Goal: Task Accomplishment & Management: Manage account settings

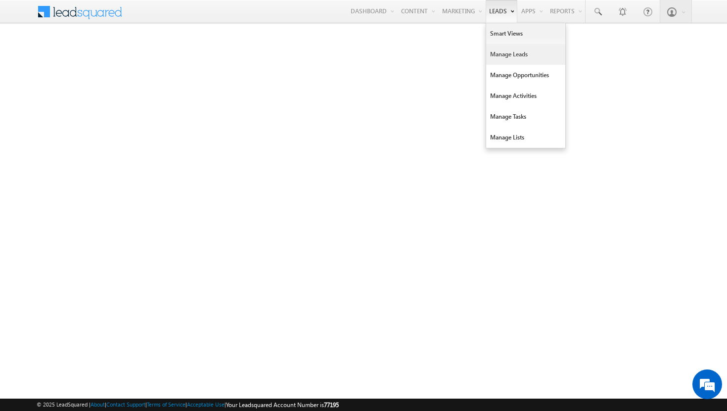
click at [506, 50] on link "Manage Leads" at bounding box center [525, 54] width 79 height 21
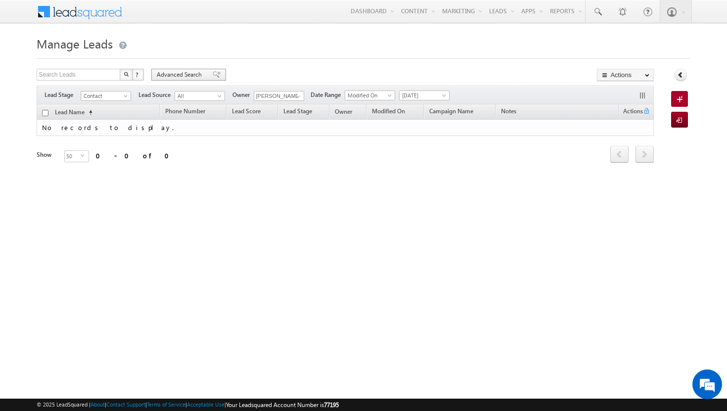
click at [213, 74] on span at bounding box center [217, 74] width 8 height 7
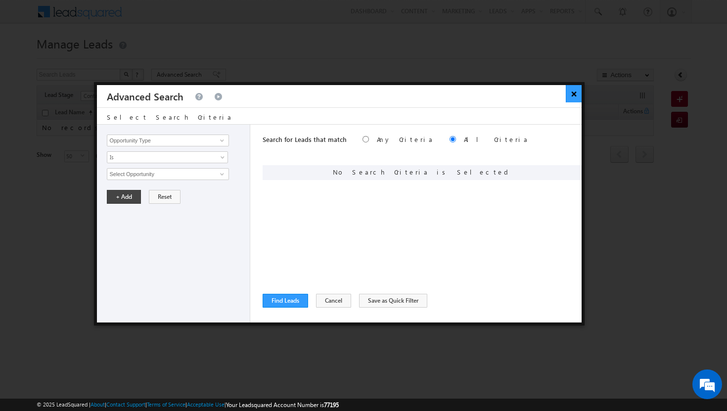
click at [575, 99] on button "×" at bounding box center [574, 93] width 16 height 17
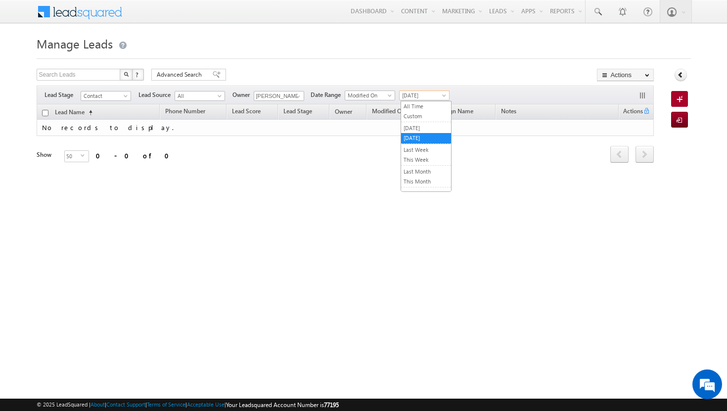
click at [443, 96] on span at bounding box center [445, 97] width 8 height 8
click at [437, 107] on link "All Time" at bounding box center [426, 106] width 50 height 9
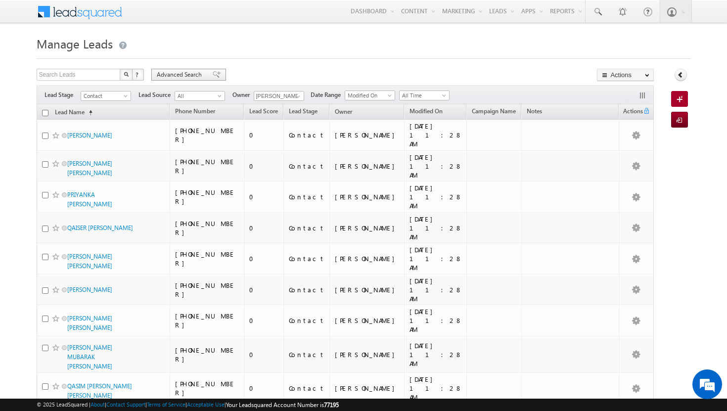
click at [215, 70] on div "Advanced Search" at bounding box center [188, 75] width 75 height 12
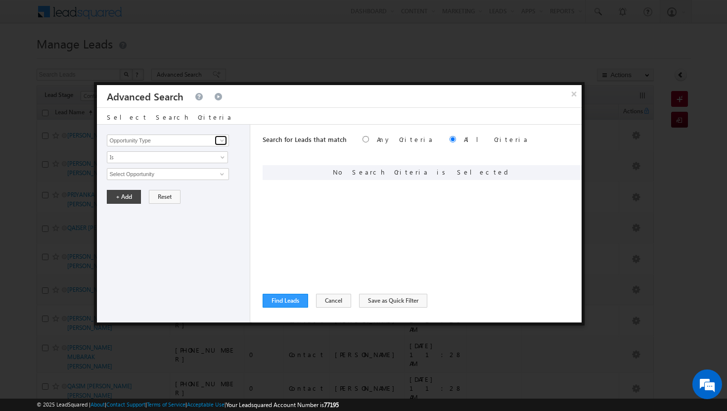
click at [226, 141] on link at bounding box center [221, 140] width 12 height 10
click at [186, 182] on link "Modified On" at bounding box center [168, 181] width 122 height 11
type input "Modified On"
click at [223, 176] on span at bounding box center [224, 176] width 8 height 8
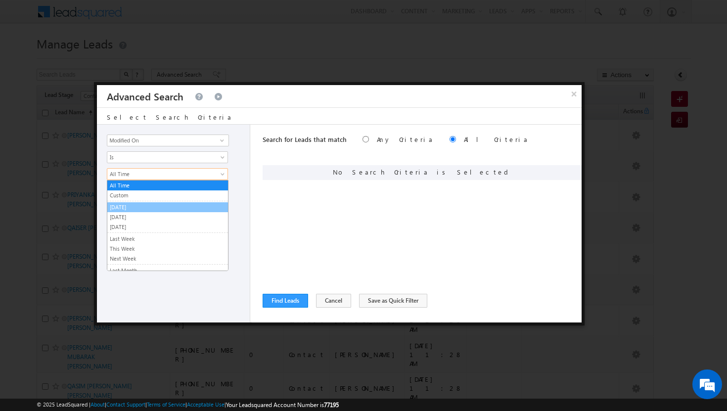
click at [173, 205] on link "[DATE]" at bounding box center [167, 207] width 121 height 9
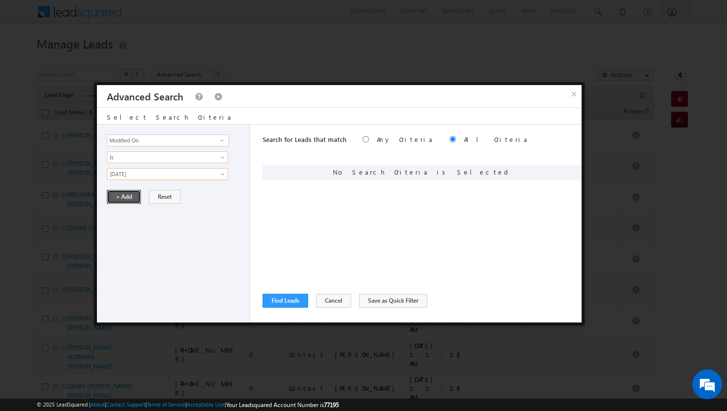
click at [123, 197] on button "+ Add" at bounding box center [124, 197] width 34 height 14
click at [226, 142] on link at bounding box center [221, 140] width 12 height 10
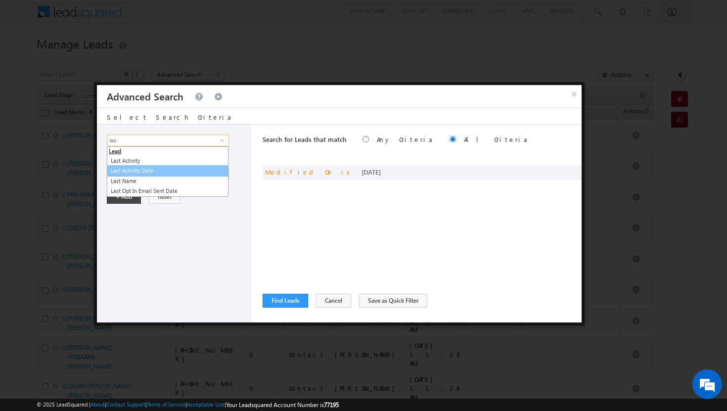
click at [167, 170] on link "Last Activity Date" at bounding box center [168, 170] width 122 height 11
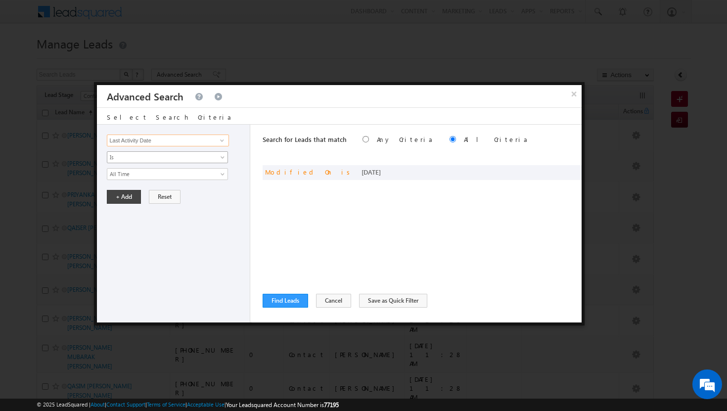
type input "Last Activity Date"
click at [196, 154] on span "Is" at bounding box center [160, 157] width 107 height 9
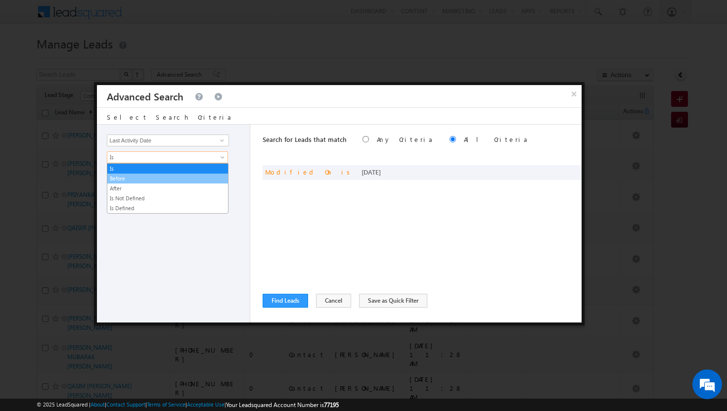
click at [183, 178] on link "Before" at bounding box center [167, 178] width 121 height 9
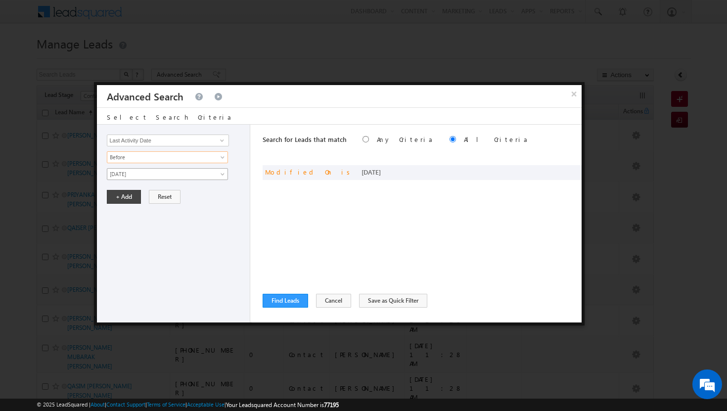
click at [134, 177] on span "[DATE]" at bounding box center [160, 174] width 107 height 9
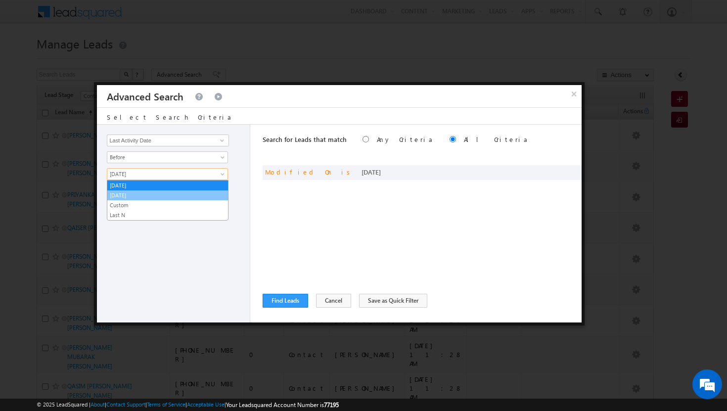
click at [134, 194] on link "[DATE]" at bounding box center [167, 195] width 121 height 9
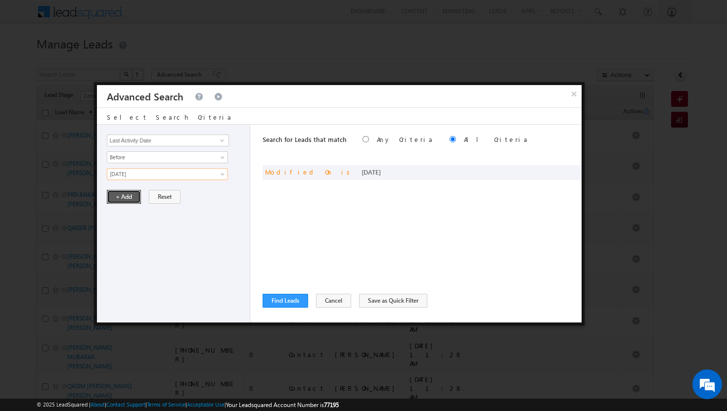
click at [130, 196] on button "+ Add" at bounding box center [124, 197] width 34 height 14
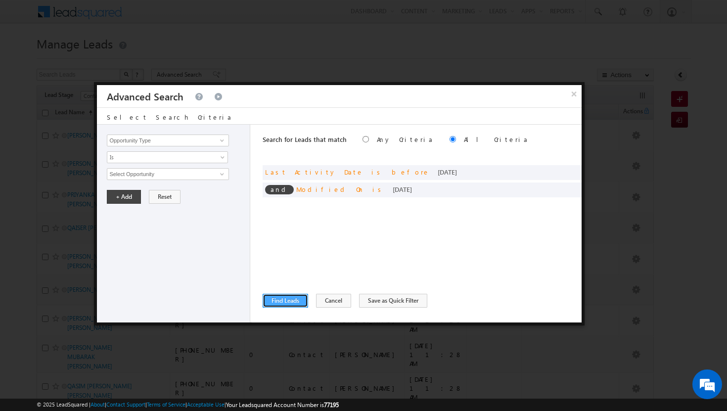
click at [283, 302] on button "Find Leads" at bounding box center [285, 301] width 45 height 14
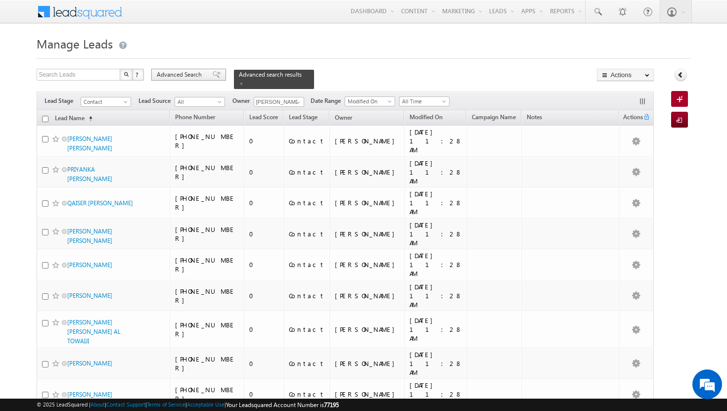
click at [189, 74] on span "Advanced Search" at bounding box center [181, 74] width 48 height 9
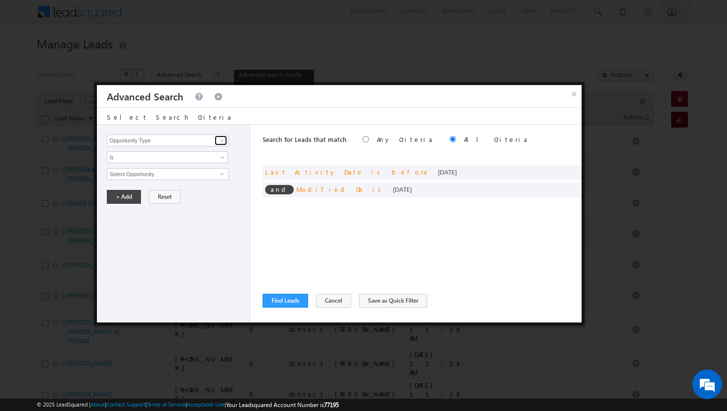
click at [221, 140] on span at bounding box center [222, 140] width 8 height 8
click at [166, 158] on link "Owner" at bounding box center [168, 160] width 122 height 11
type input "Owner"
click at [175, 158] on span "Is" at bounding box center [160, 157] width 107 height 9
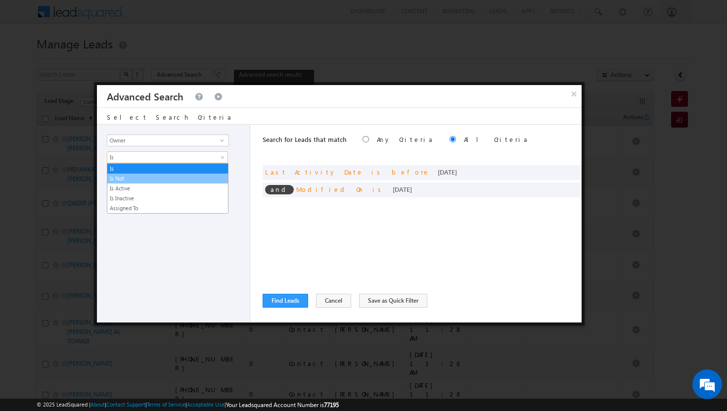
click at [159, 177] on link "Is Not" at bounding box center [167, 178] width 121 height 9
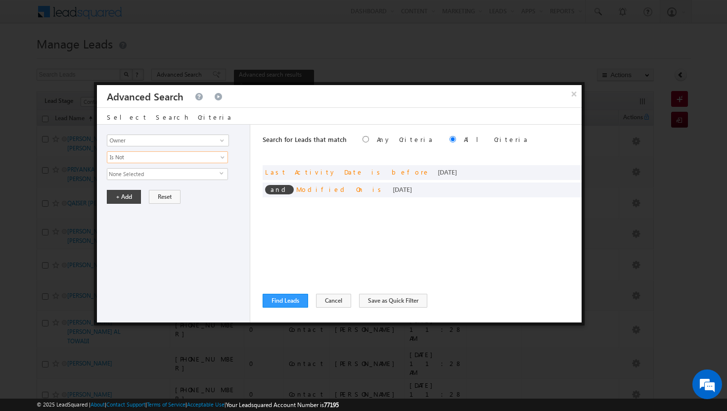
click at [172, 178] on span "None Selected" at bounding box center [163, 174] width 112 height 11
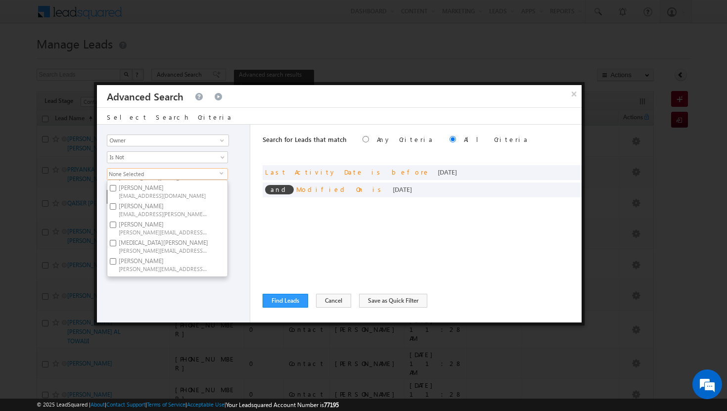
scroll to position [110, 0]
click at [113, 219] on input "Shakeel Babbar shakeel.babbar@indglobal.ae" at bounding box center [113, 218] width 6 height 6
checkbox input "true"
click at [170, 298] on div "Opportunity Type Lead Activity Task Sales Group Prospect Id Address 1 Address 2…" at bounding box center [173, 224] width 153 height 198
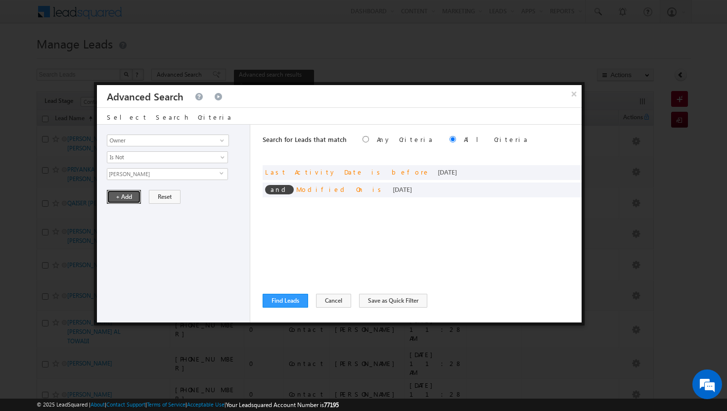
click at [127, 197] on button "+ Add" at bounding box center [124, 197] width 34 height 14
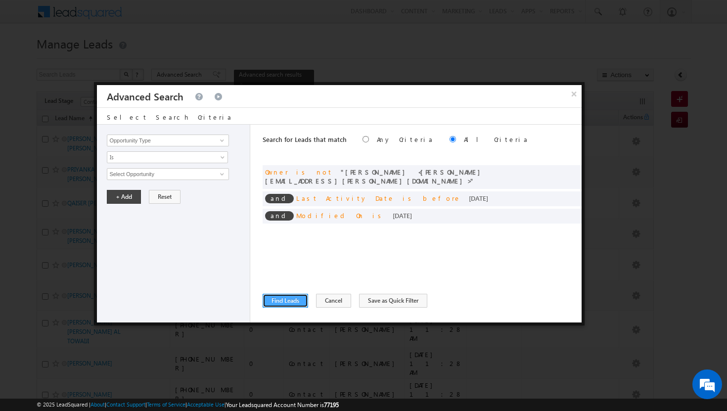
click at [281, 303] on button "Find Leads" at bounding box center [285, 301] width 45 height 14
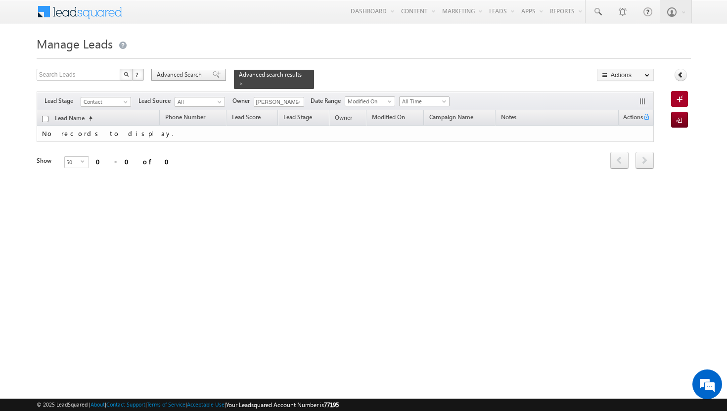
click at [200, 76] on span "Advanced Search" at bounding box center [181, 74] width 48 height 9
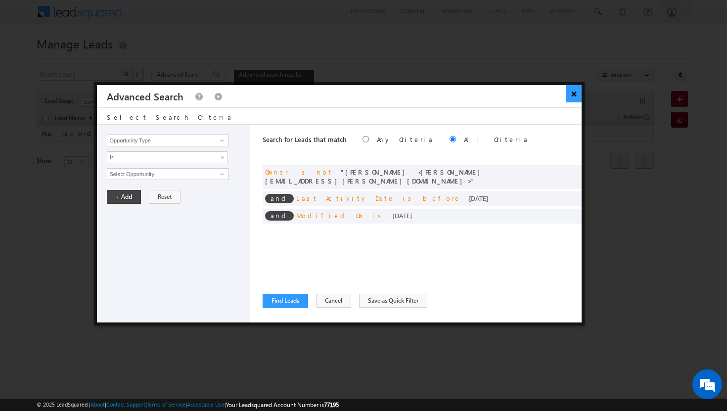
click at [573, 95] on button "×" at bounding box center [574, 93] width 16 height 17
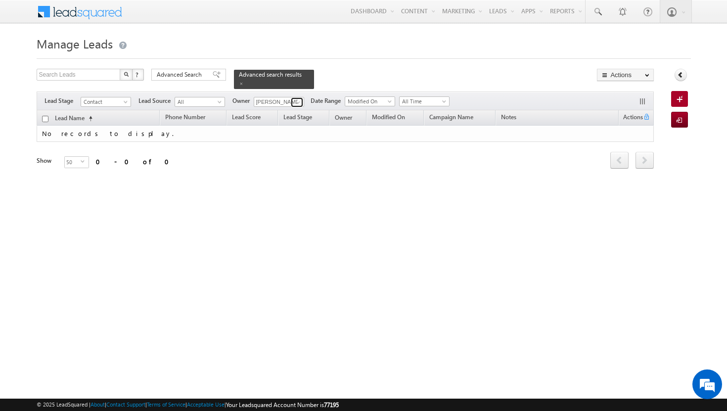
click at [302, 98] on span at bounding box center [298, 102] width 8 height 8
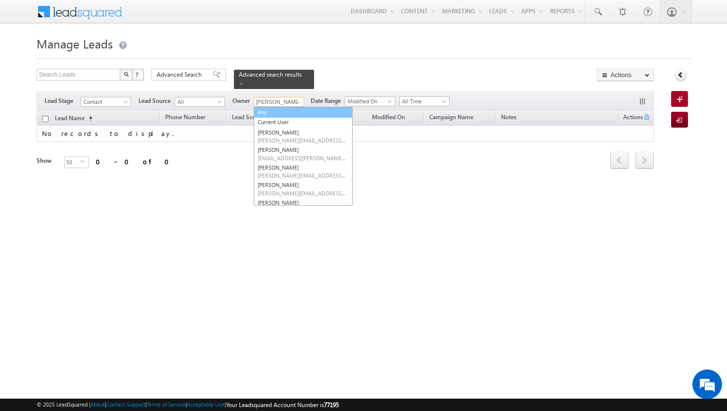
click at [290, 107] on link "Any" at bounding box center [303, 112] width 99 height 11
type input "Any"
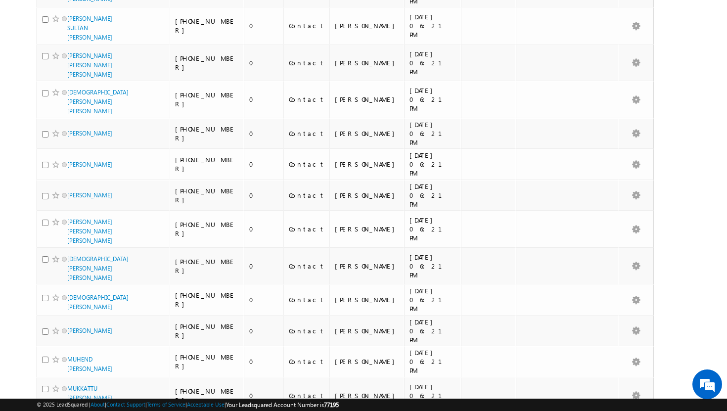
scroll to position [1165, 0]
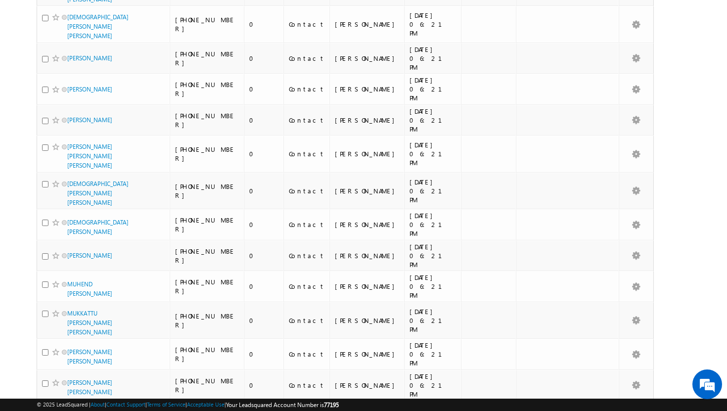
click at [73, 392] on li "100" at bounding box center [70, 393] width 24 height 10
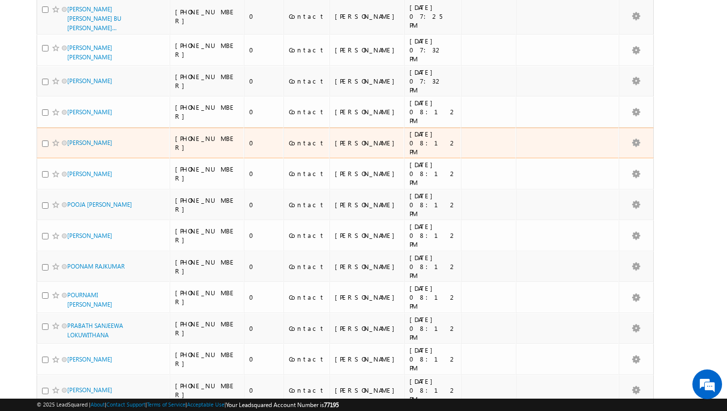
scroll to position [1797, 0]
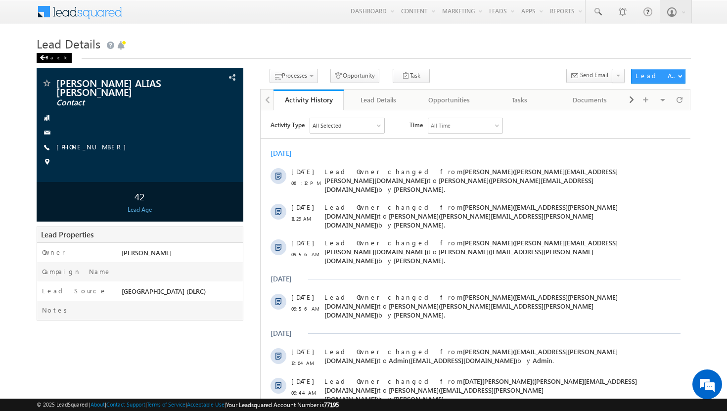
click at [53, 55] on div "Back" at bounding box center [54, 58] width 35 height 10
click at [44, 54] on div "Back" at bounding box center [54, 58] width 35 height 10
click at [49, 57] on div "Back" at bounding box center [54, 58] width 35 height 10
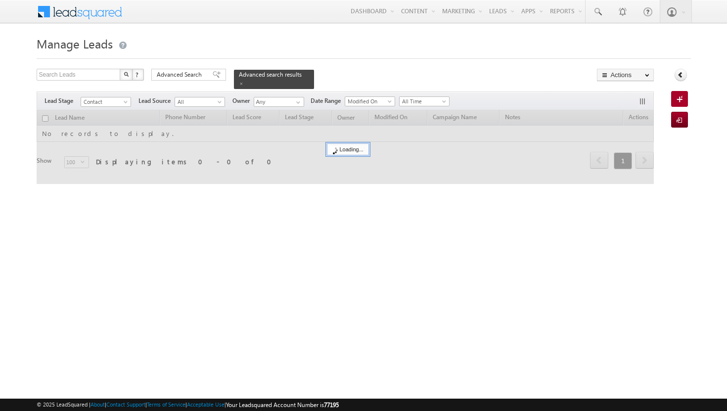
click at [467, 153] on div at bounding box center [346, 147] width 618 height 74
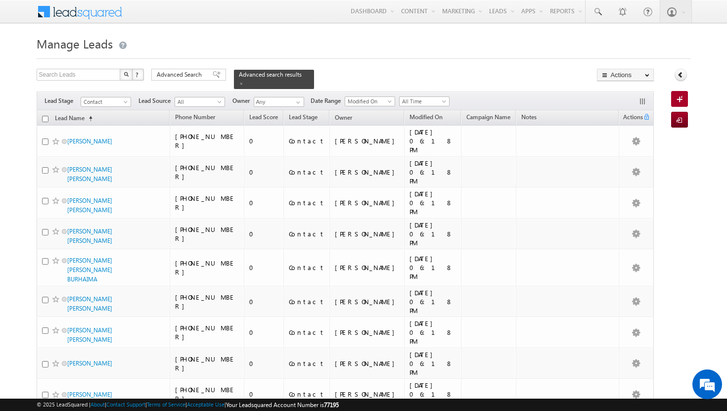
click at [45, 116] on input "checkbox" at bounding box center [45, 119] width 6 height 6
checkbox input "true"
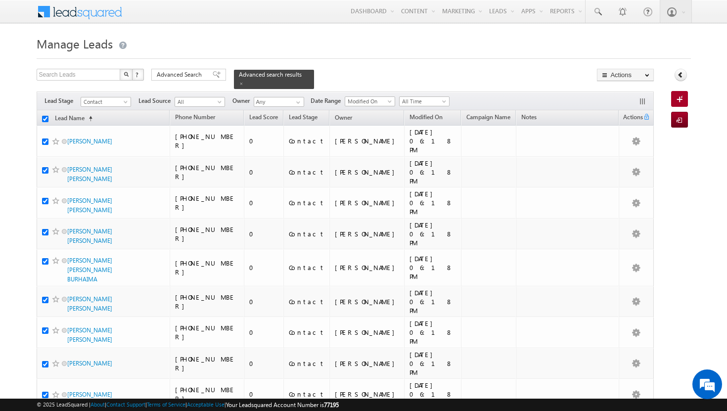
checkbox input "true"
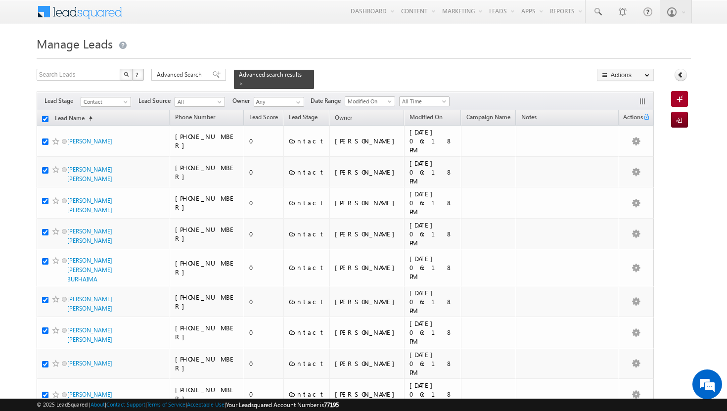
checkbox input "true"
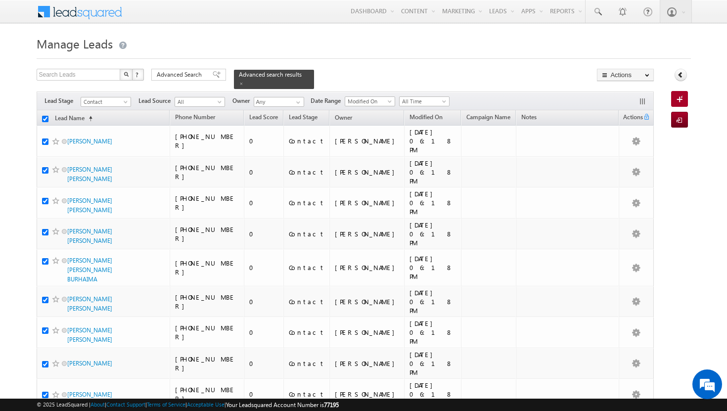
checkbox input "true"
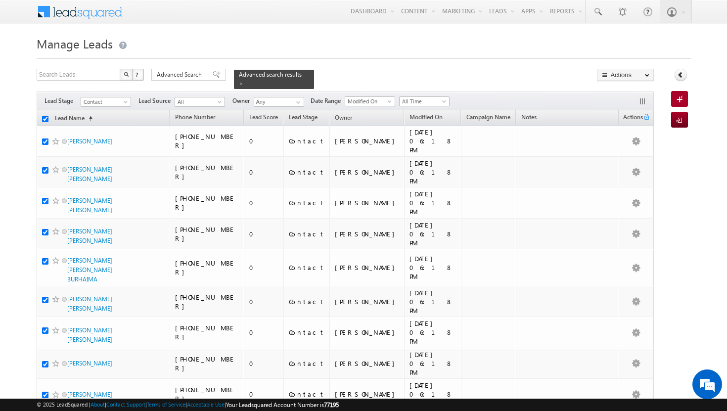
checkbox input "true"
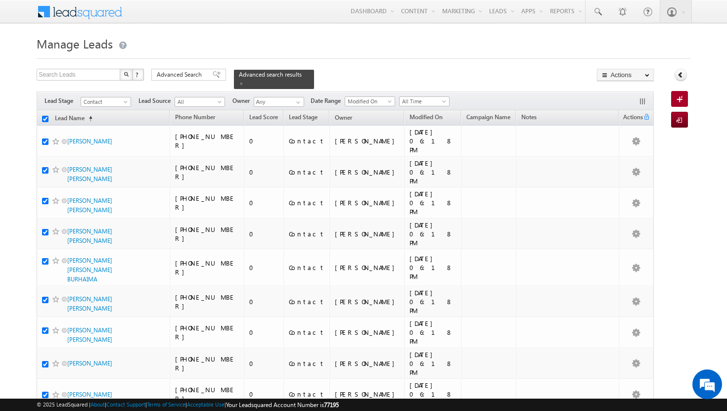
checkbox input "true"
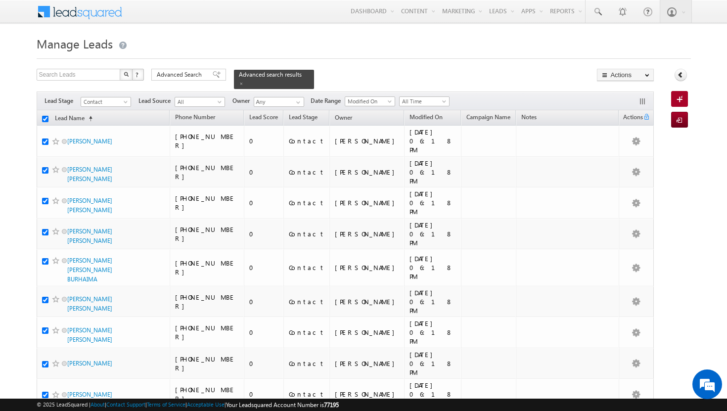
checkbox input "true"
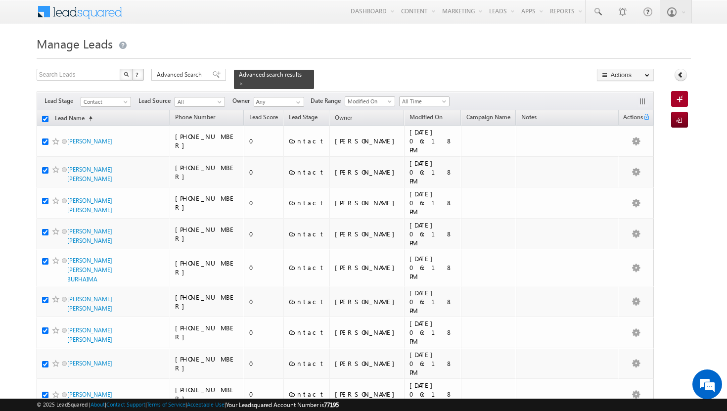
checkbox input "true"
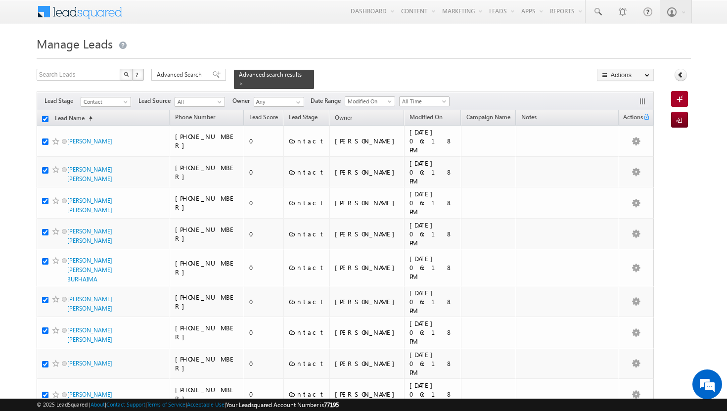
checkbox input "true"
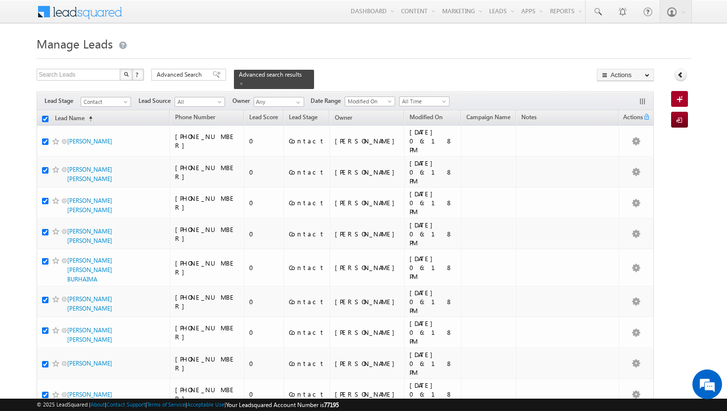
checkbox input "true"
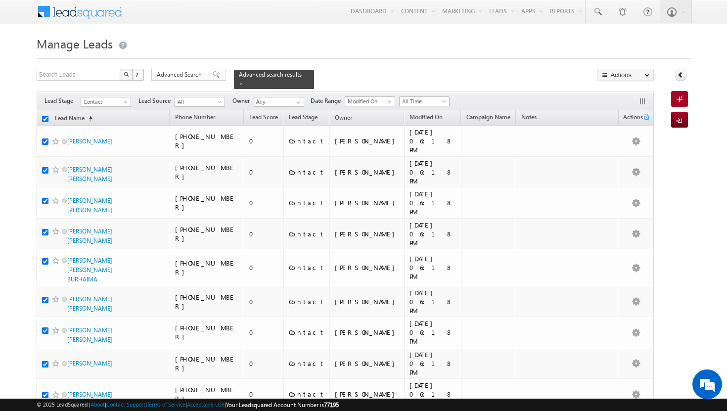
checkbox input "true"
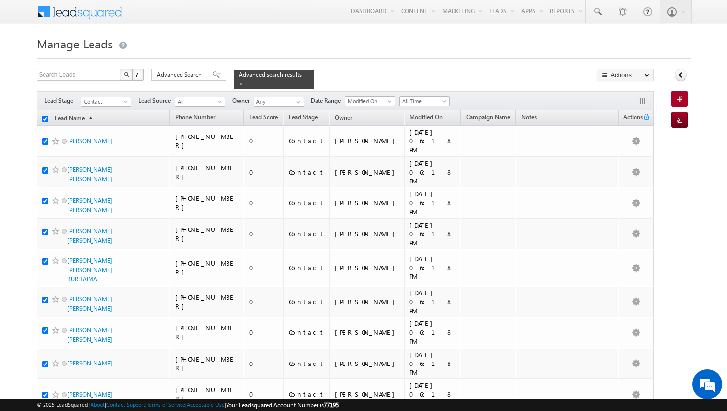
checkbox input "true"
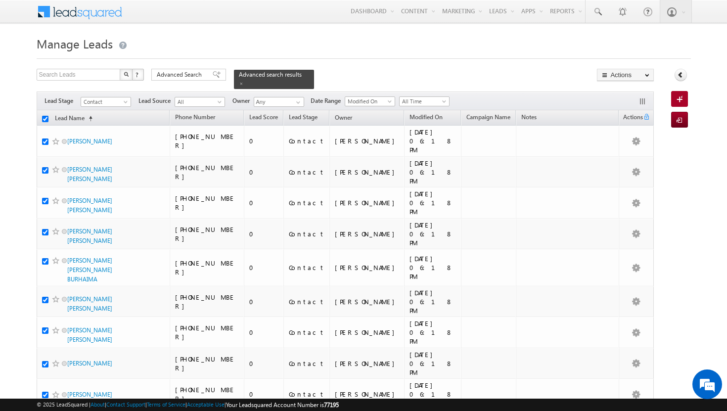
checkbox input "true"
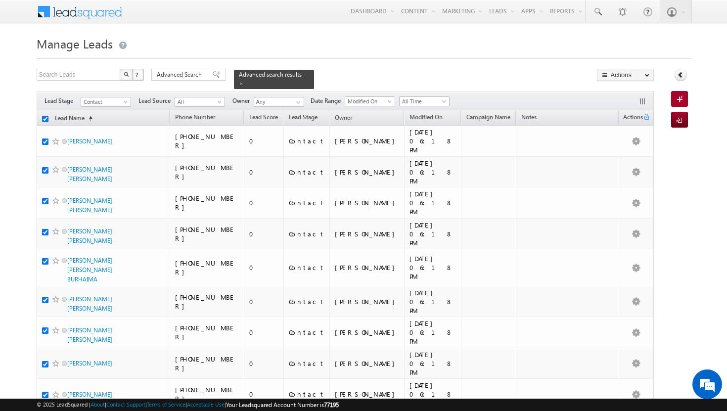
checkbox input "true"
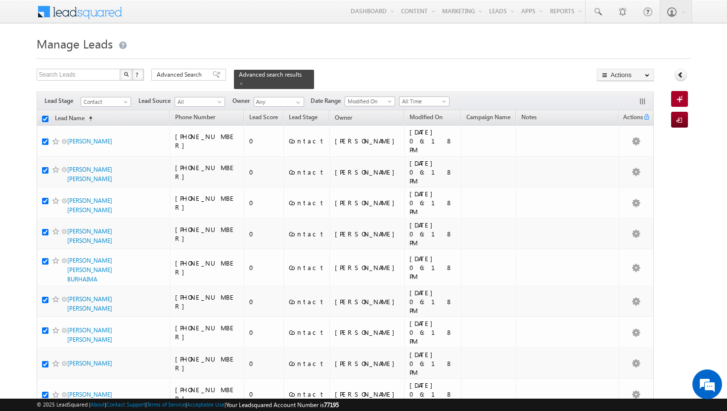
checkbox input "true"
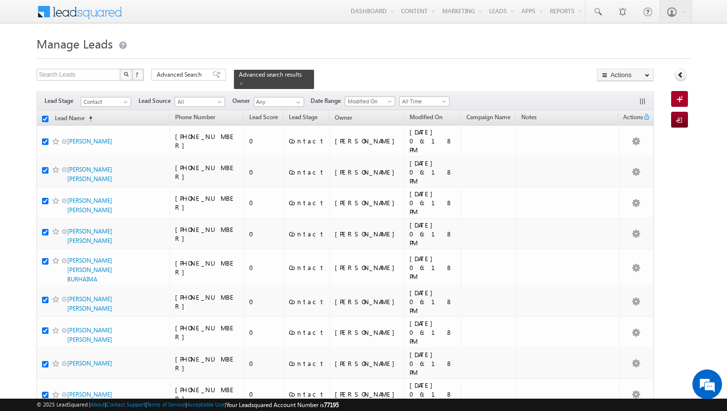
checkbox input "true"
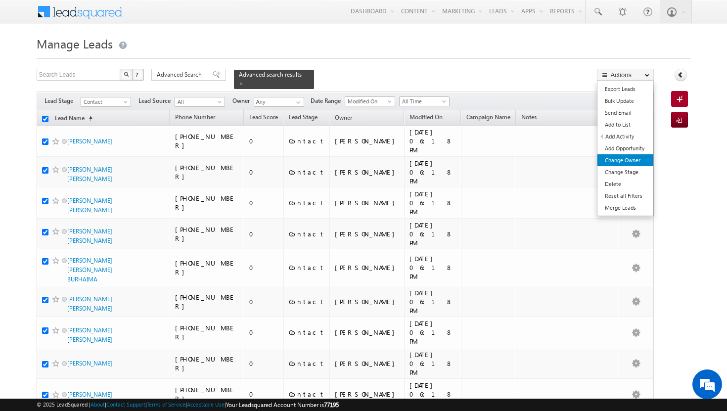
click at [613, 155] on link "Change Owner" at bounding box center [625, 160] width 56 height 12
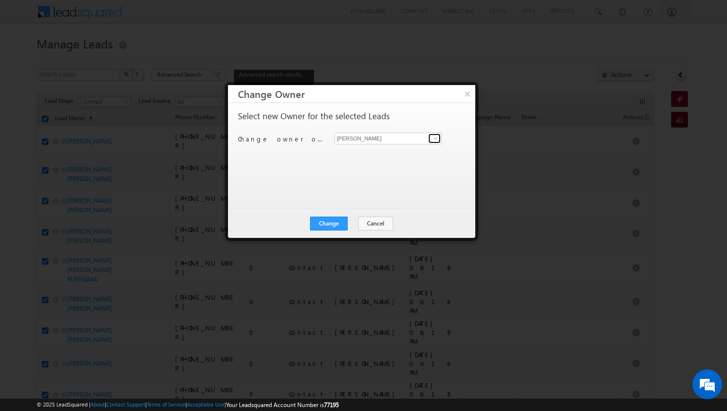
click at [436, 138] on span at bounding box center [436, 138] width 8 height 8
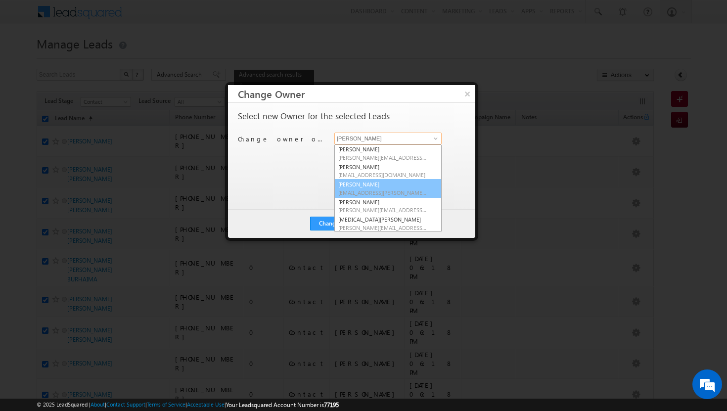
scroll to position [63, 0]
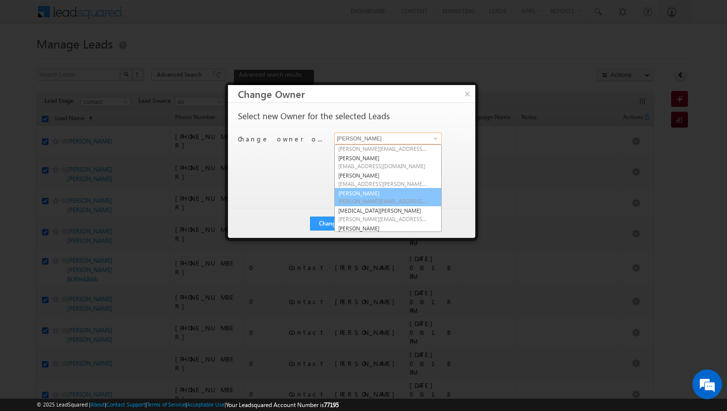
click at [369, 193] on link "Shakeel Babbar shakeel.babbar@indglobal.ae" at bounding box center [387, 197] width 107 height 19
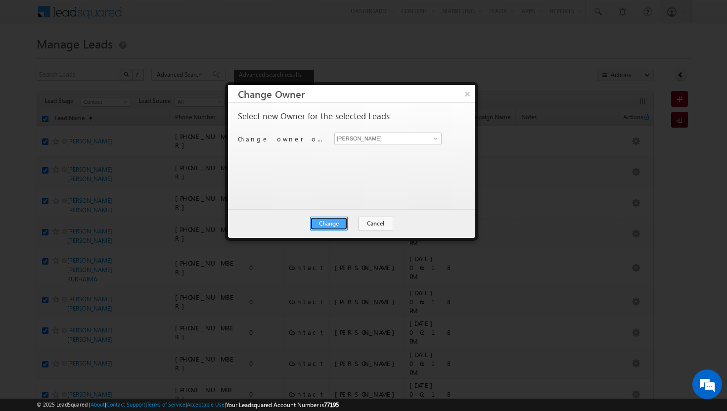
click at [338, 220] on button "Change" at bounding box center [329, 224] width 38 height 14
click at [362, 222] on button "Close" at bounding box center [353, 224] width 32 height 14
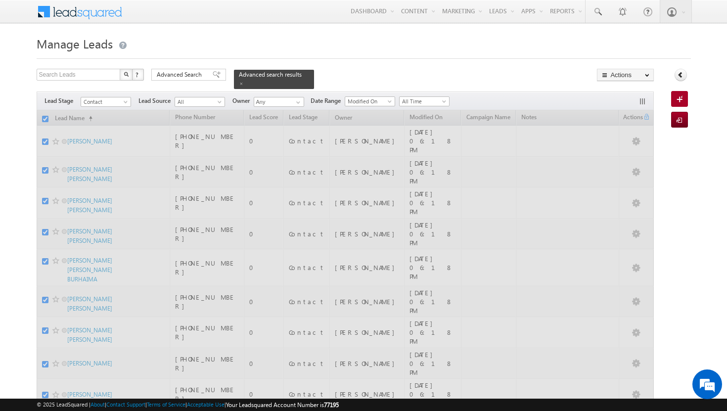
checkbox input "false"
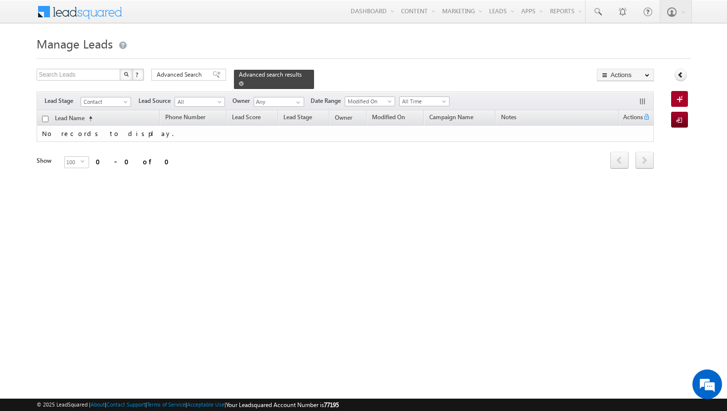
click at [244, 81] on span at bounding box center [241, 83] width 5 height 5
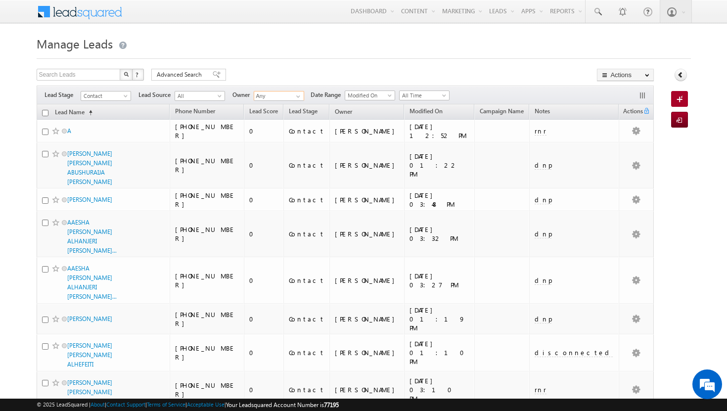
click at [296, 91] on input "Any" at bounding box center [279, 96] width 50 height 10
click at [299, 96] on span at bounding box center [298, 96] width 8 height 8
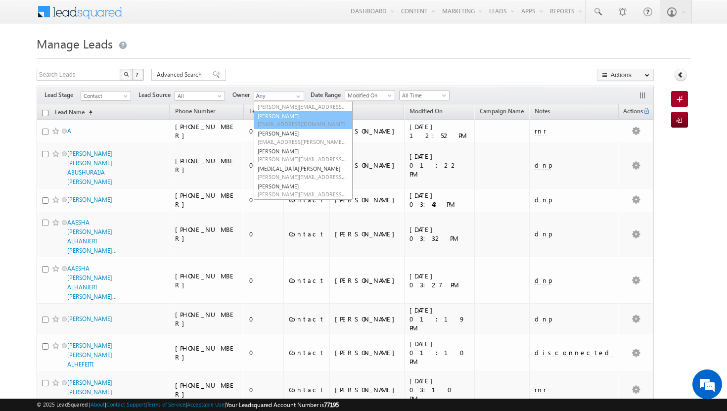
scroll to position [86, 0]
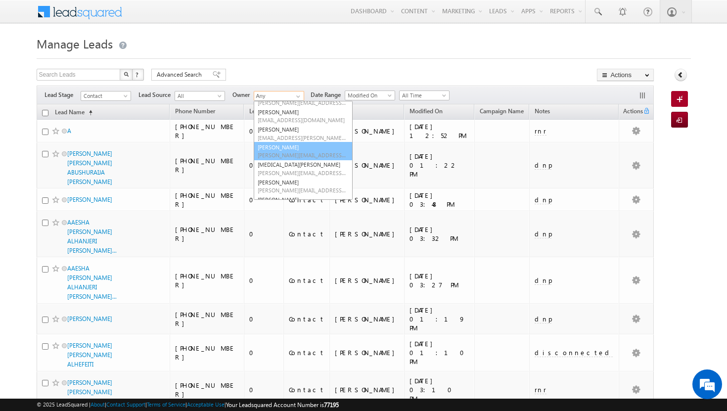
click at [299, 146] on link "Shakeel Babbar shakeel.babbar@indglobal.ae" at bounding box center [303, 151] width 99 height 19
type input "[PERSON_NAME]"
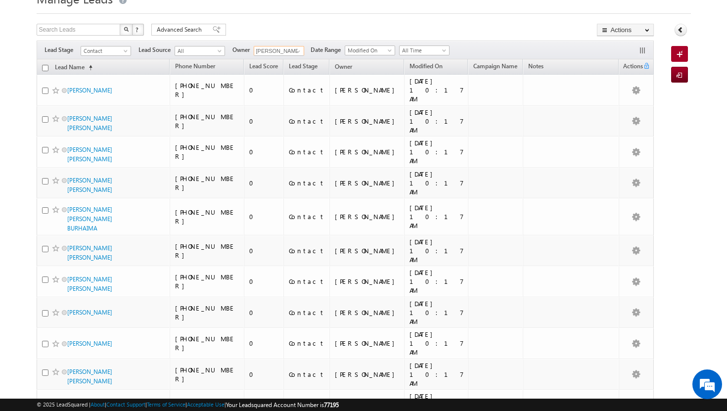
scroll to position [0, 0]
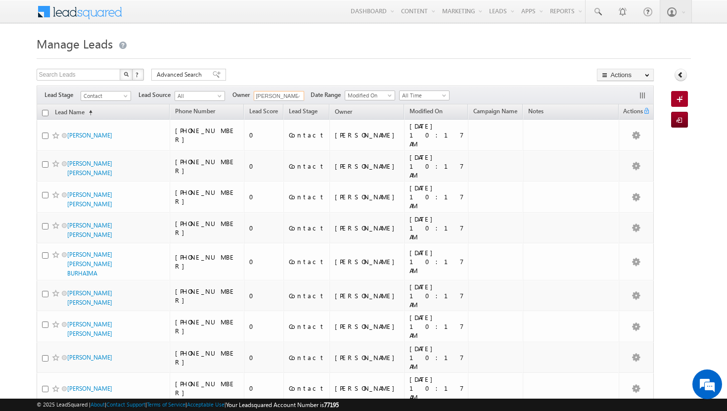
click at [47, 111] on input "checkbox" at bounding box center [45, 113] width 6 height 6
checkbox input "true"
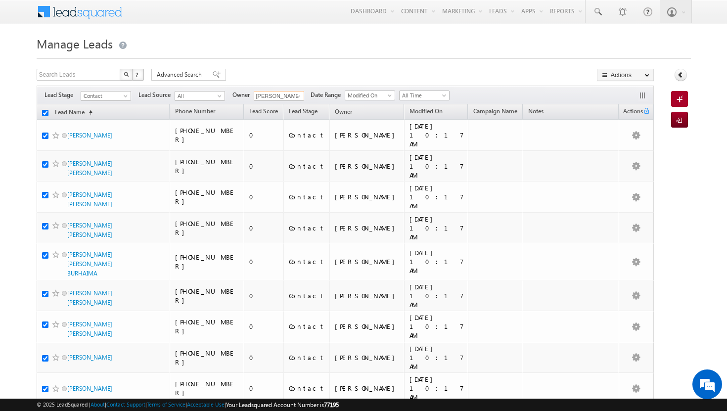
checkbox input "true"
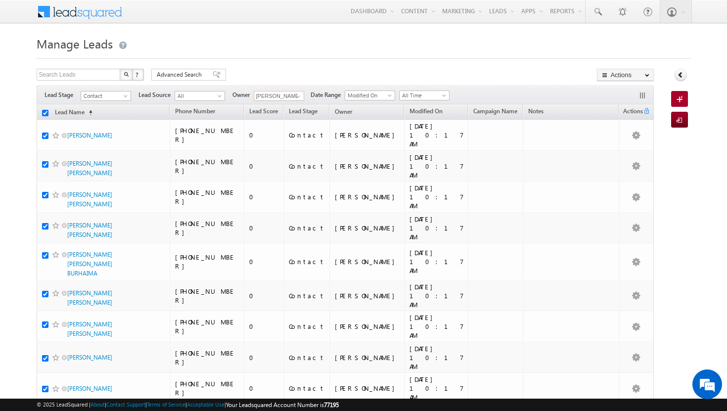
checkbox input "true"
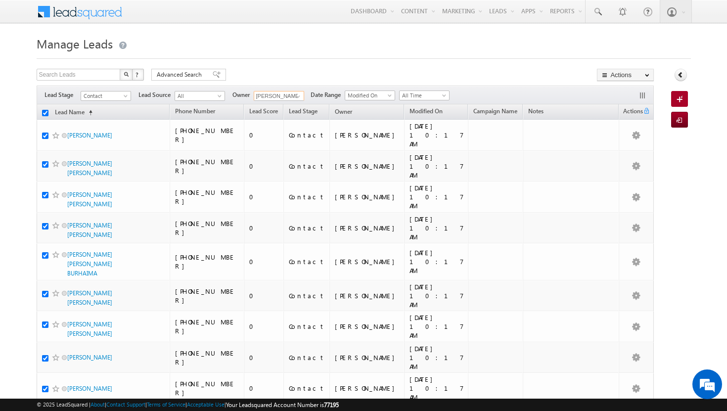
checkbox input "true"
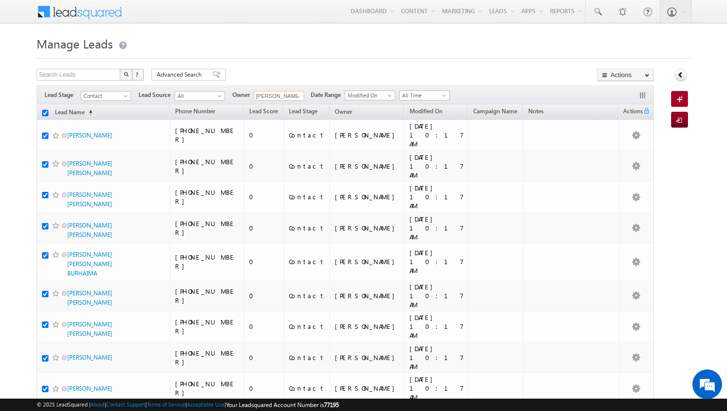
checkbox input "true"
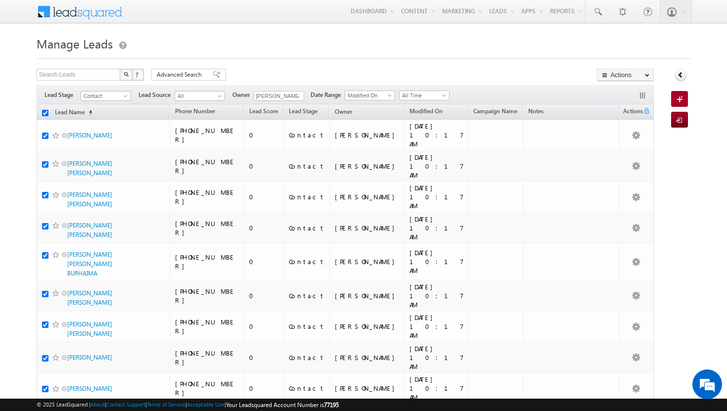
checkbox input "true"
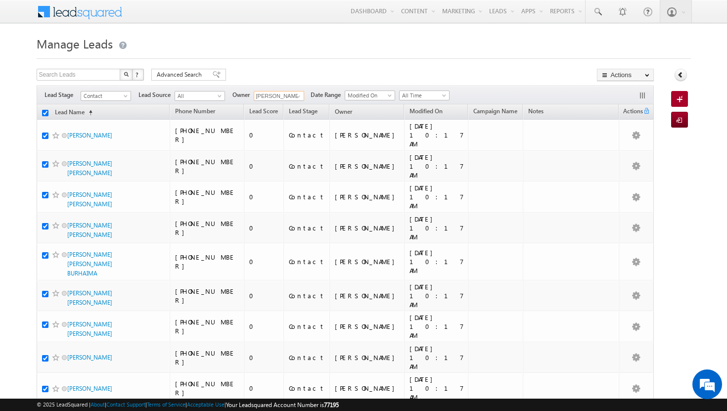
checkbox input "true"
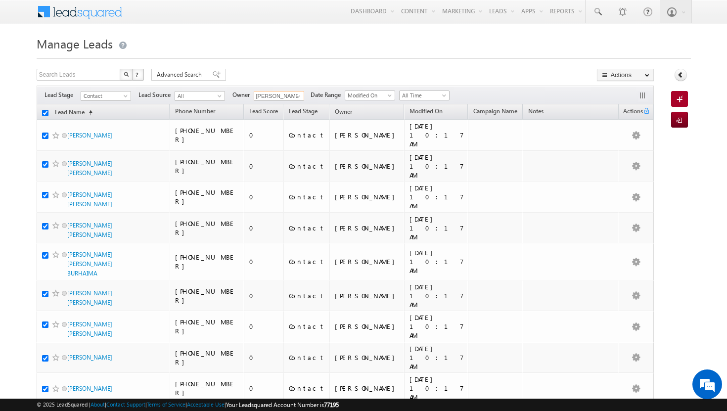
checkbox input "true"
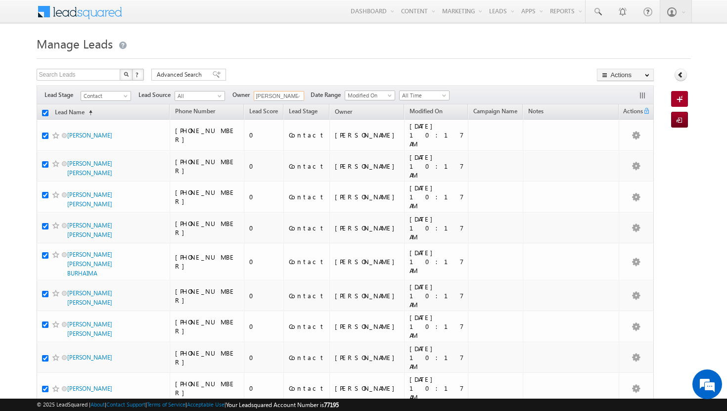
checkbox input "true"
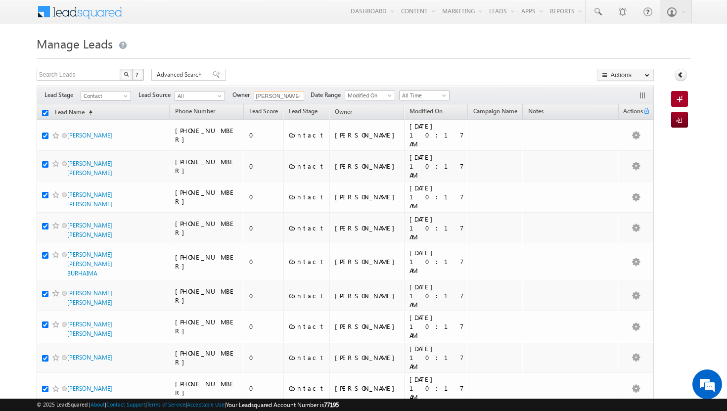
checkbox input "true"
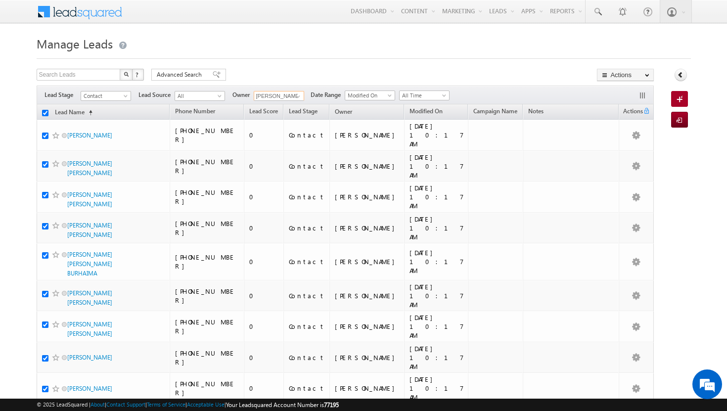
checkbox input "true"
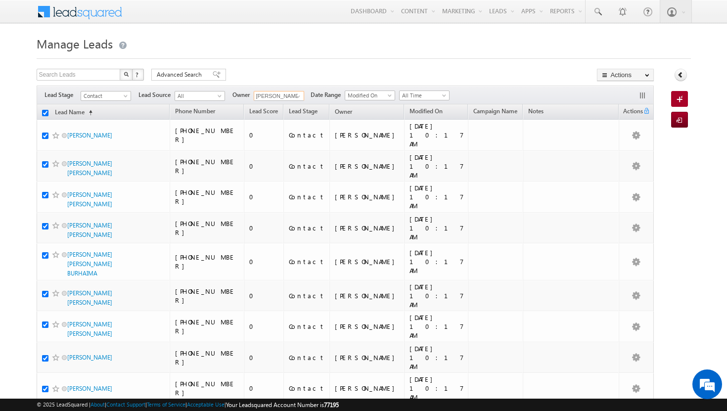
checkbox input "true"
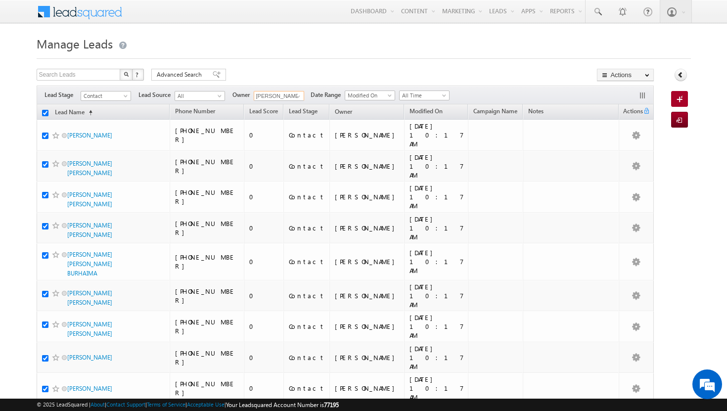
checkbox input "true"
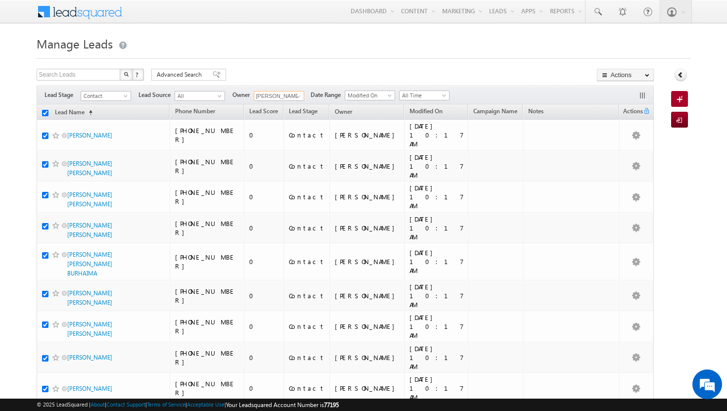
checkbox input "true"
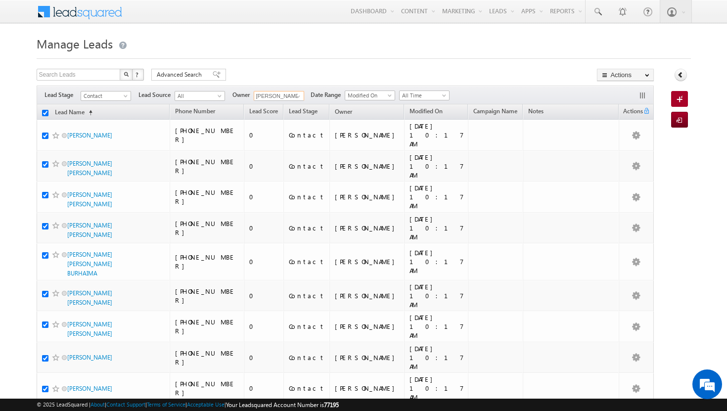
checkbox input "true"
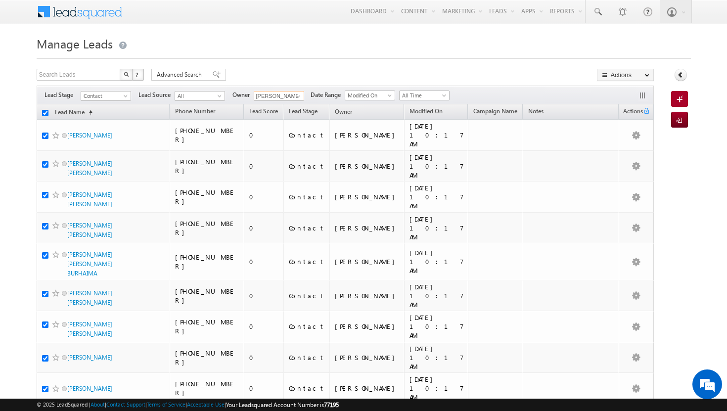
checkbox input "true"
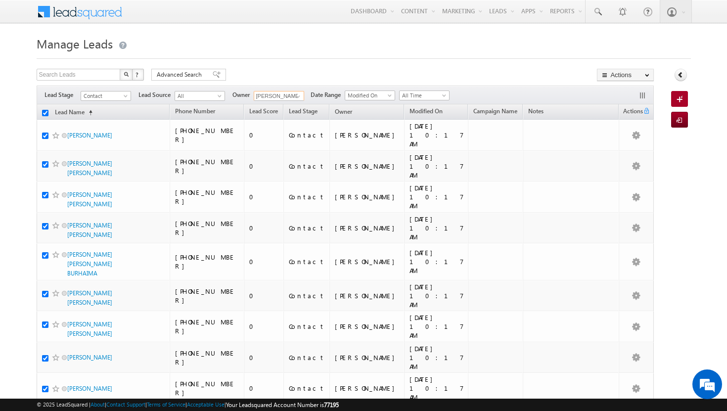
checkbox input "true"
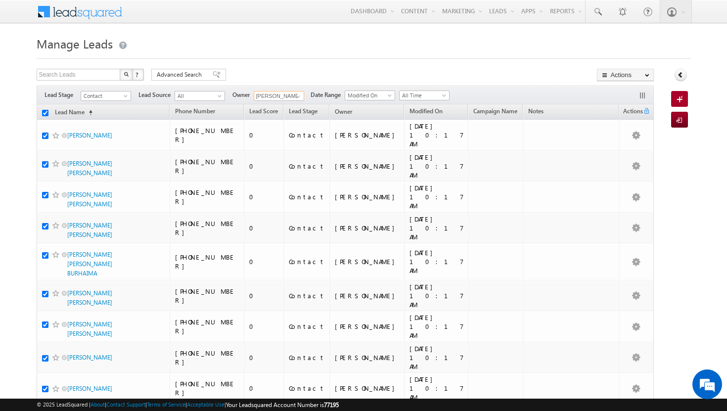
checkbox input "true"
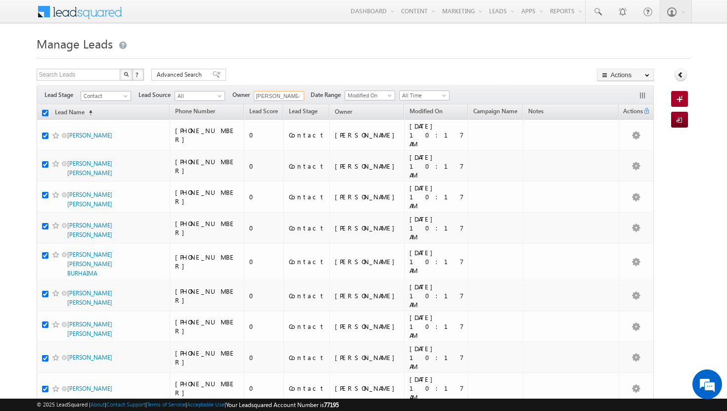
checkbox input "true"
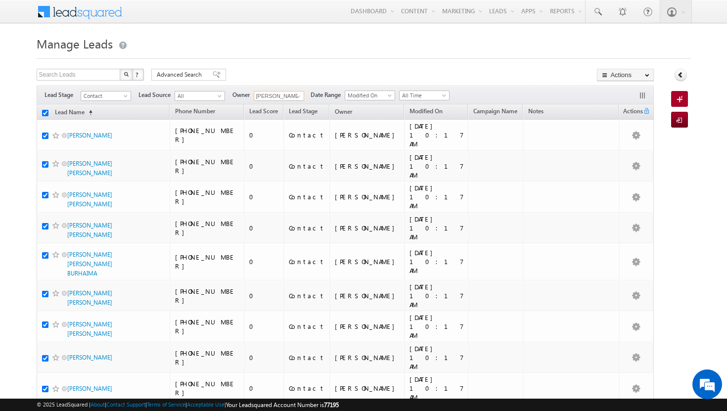
checkbox input "true"
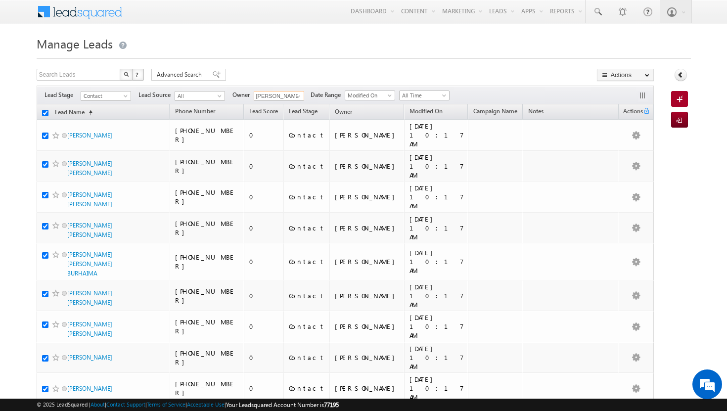
checkbox input "true"
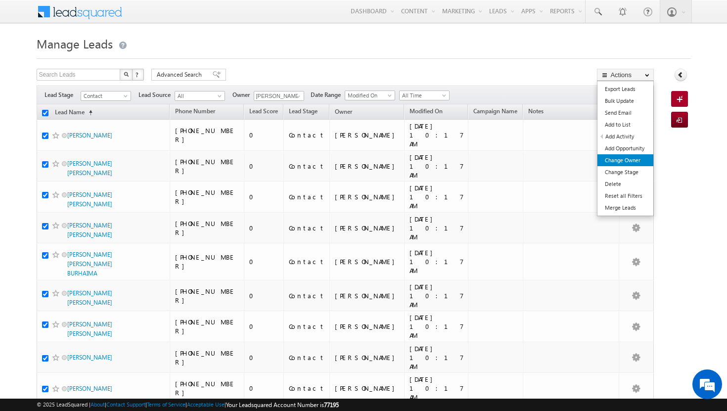
click at [635, 158] on link "Change Owner" at bounding box center [625, 160] width 56 height 12
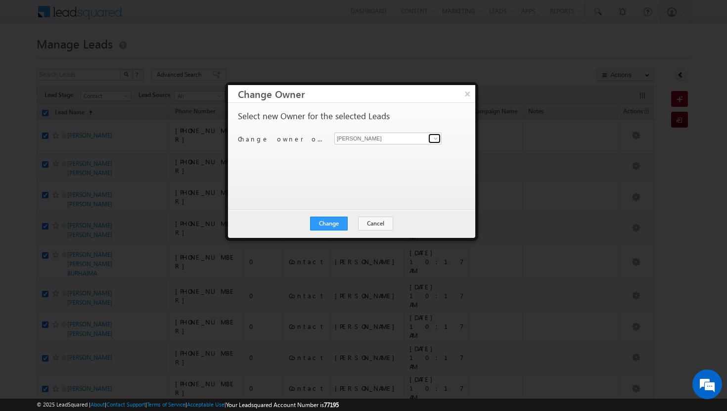
click at [434, 139] on span at bounding box center [436, 138] width 8 height 8
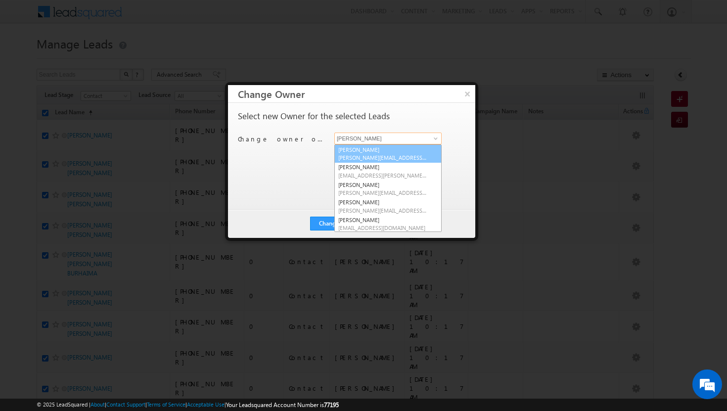
click at [380, 159] on span "[PERSON_NAME][EMAIL_ADDRESS][DOMAIN_NAME]" at bounding box center [382, 157] width 89 height 7
type input "[PERSON_NAME]"
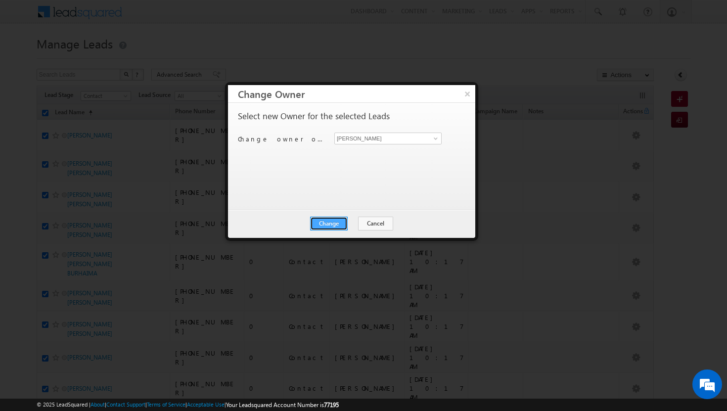
click at [334, 229] on button "Change" at bounding box center [329, 224] width 38 height 14
click at [363, 222] on button "Close" at bounding box center [353, 224] width 32 height 14
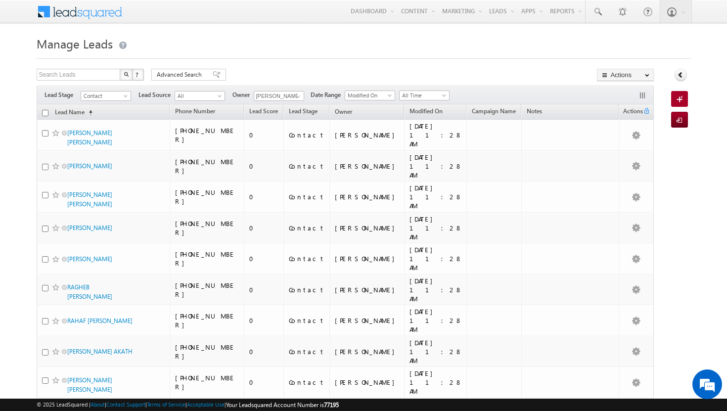
click at [46, 112] on input "checkbox" at bounding box center [45, 113] width 6 height 6
checkbox input "true"
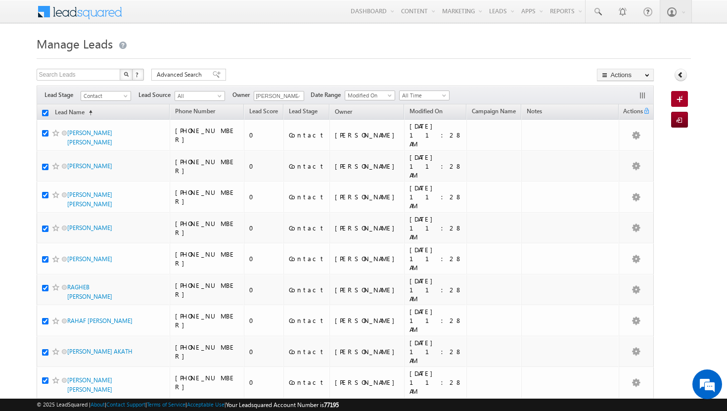
checkbox input "true"
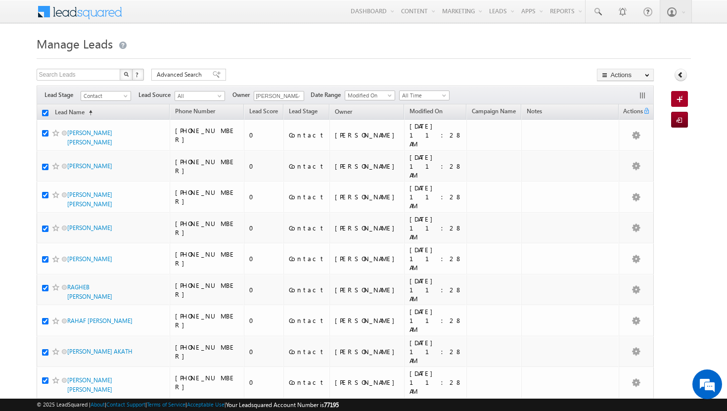
checkbox input "true"
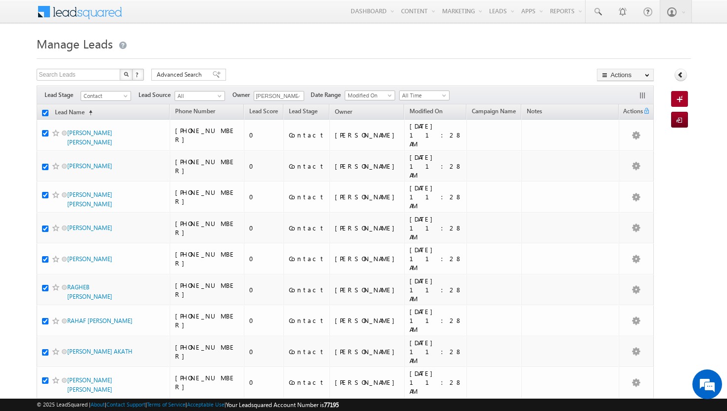
checkbox input "true"
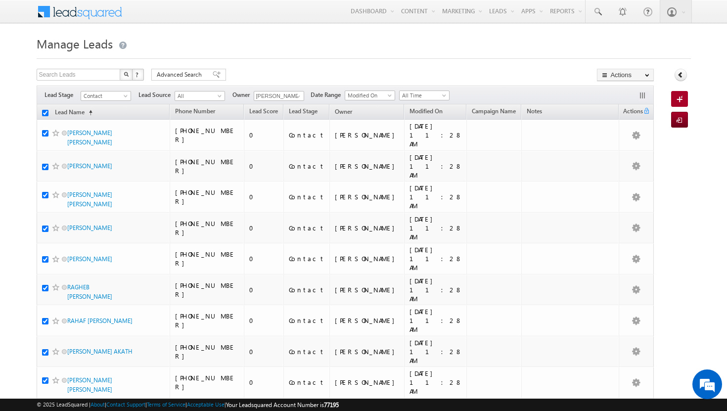
checkbox input "true"
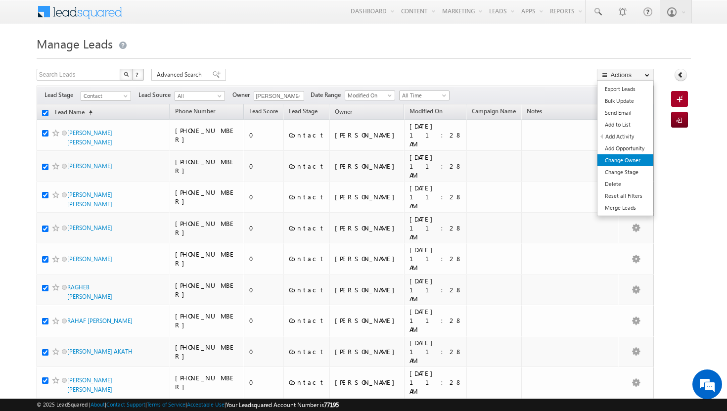
click at [620, 160] on link "Change Owner" at bounding box center [625, 160] width 56 height 12
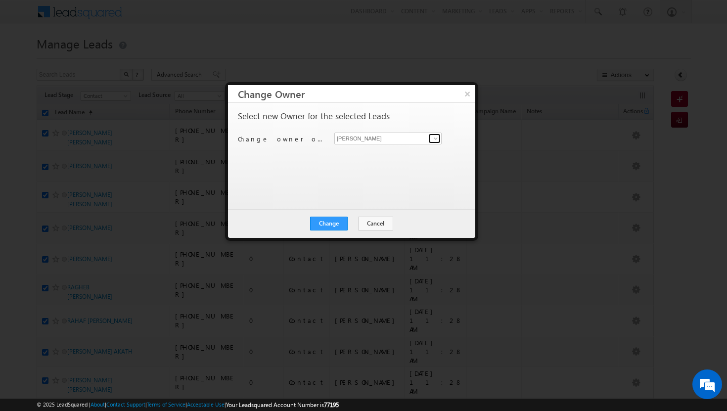
click at [437, 141] on span at bounding box center [436, 138] width 8 height 8
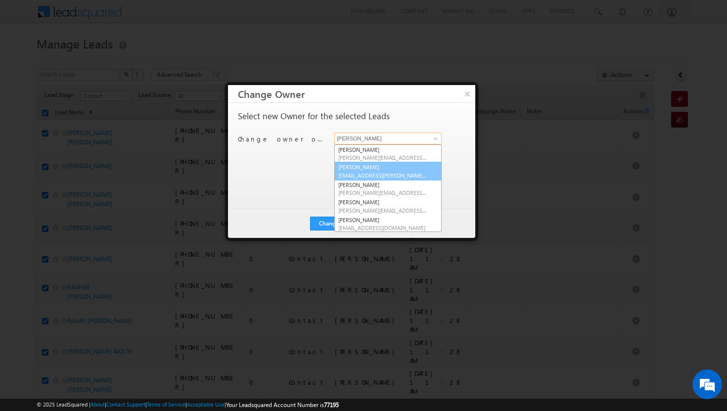
click at [415, 167] on link "Afeef Mohammad afeef.mohammad@indglobal.ae" at bounding box center [387, 171] width 107 height 19
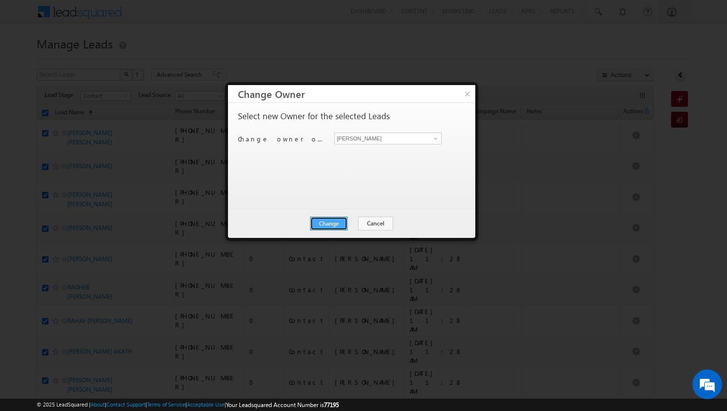
click at [341, 227] on button "Change" at bounding box center [329, 224] width 38 height 14
click at [349, 226] on button "Close" at bounding box center [353, 224] width 32 height 14
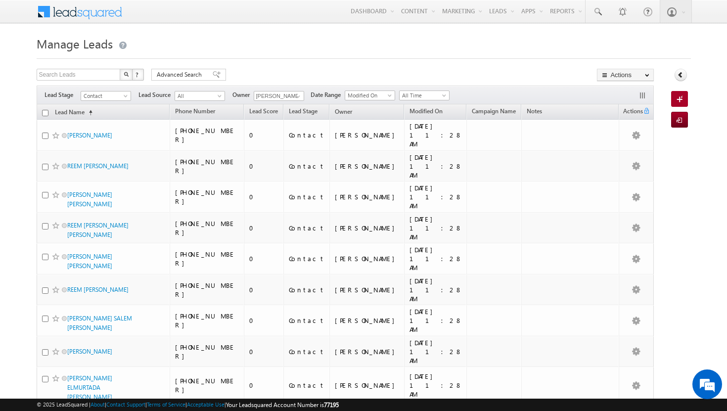
click at [46, 114] on input "checkbox" at bounding box center [45, 113] width 6 height 6
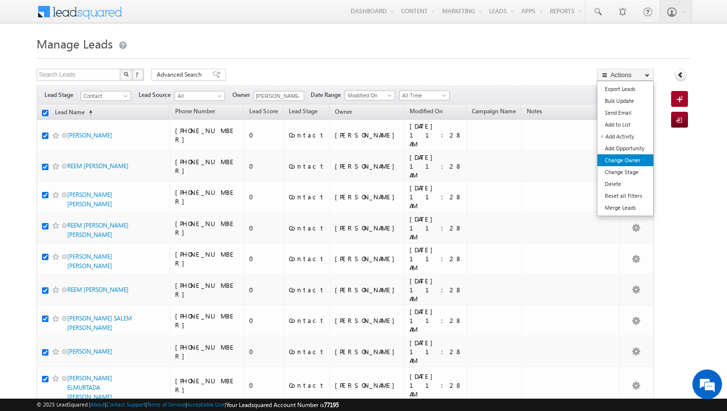
click at [641, 162] on link "Change Owner" at bounding box center [625, 160] width 56 height 12
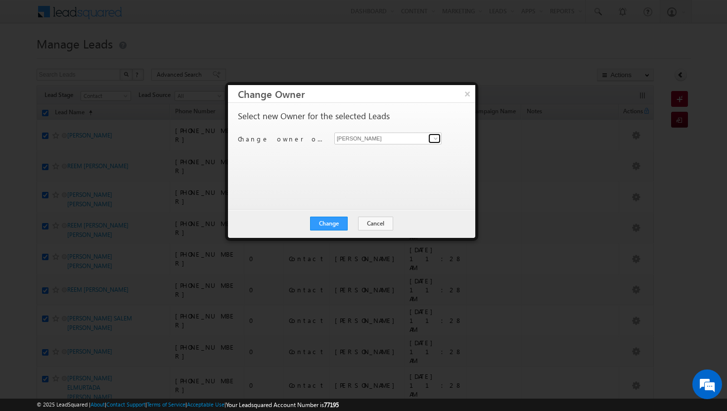
click at [436, 136] on span at bounding box center [436, 138] width 8 height 8
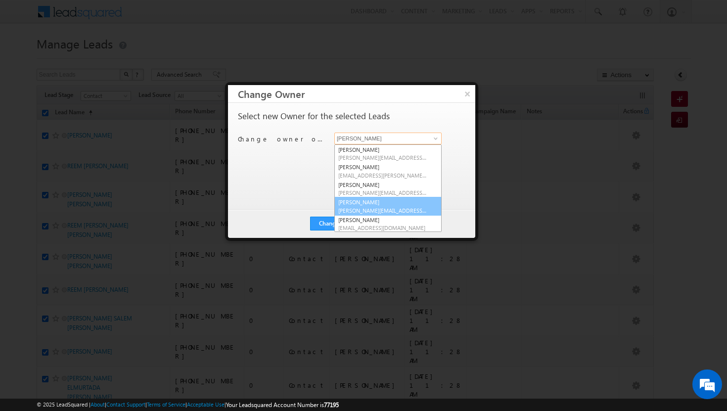
click at [389, 207] on span "[PERSON_NAME][EMAIL_ADDRESS][DOMAIN_NAME]" at bounding box center [382, 210] width 89 height 7
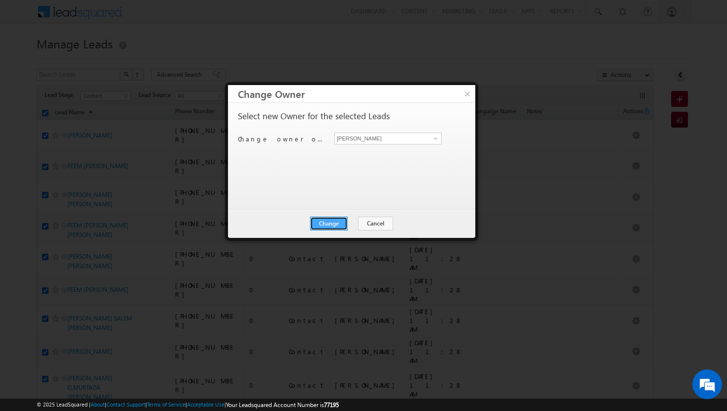
click at [347, 223] on button "Change" at bounding box center [329, 224] width 38 height 14
click at [359, 225] on button "Close" at bounding box center [353, 224] width 32 height 14
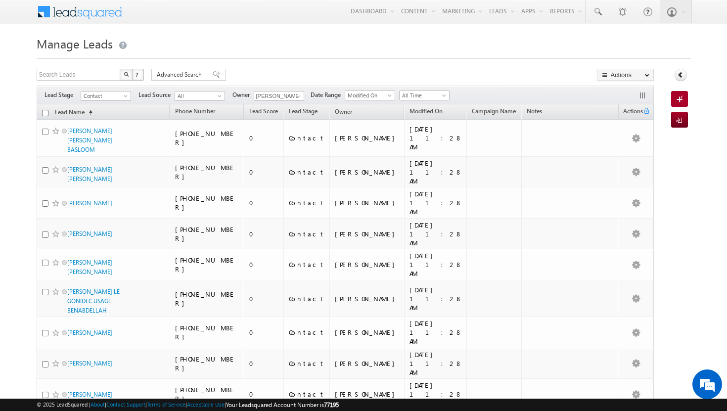
click at [45, 113] on input "checkbox" at bounding box center [45, 113] width 6 height 6
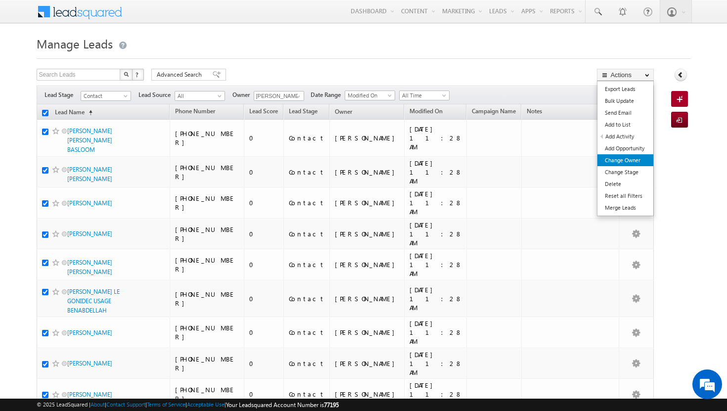
click at [635, 159] on link "Change Owner" at bounding box center [625, 160] width 56 height 12
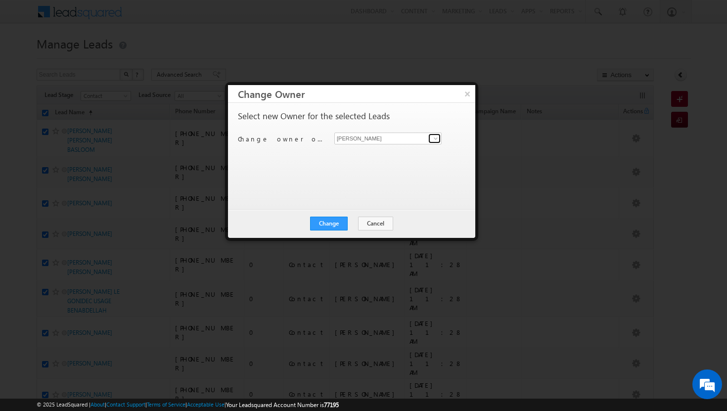
click at [434, 139] on span at bounding box center [436, 138] width 8 height 8
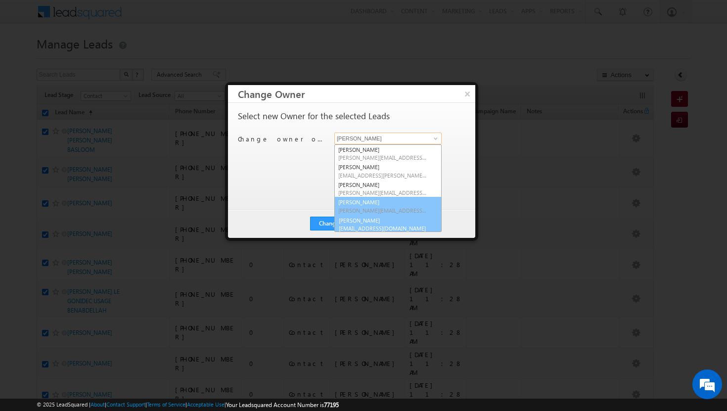
scroll to position [2, 0]
click at [394, 222] on span "[EMAIL_ADDRESS][DOMAIN_NAME]" at bounding box center [382, 225] width 89 height 7
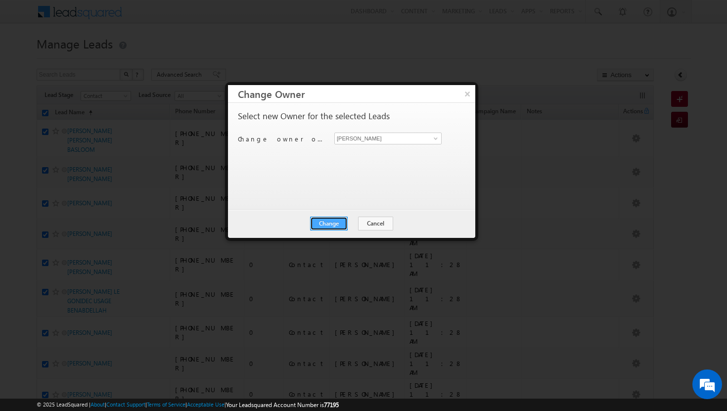
click at [344, 224] on button "Change" at bounding box center [329, 224] width 38 height 14
click at [356, 223] on button "Close" at bounding box center [353, 224] width 32 height 14
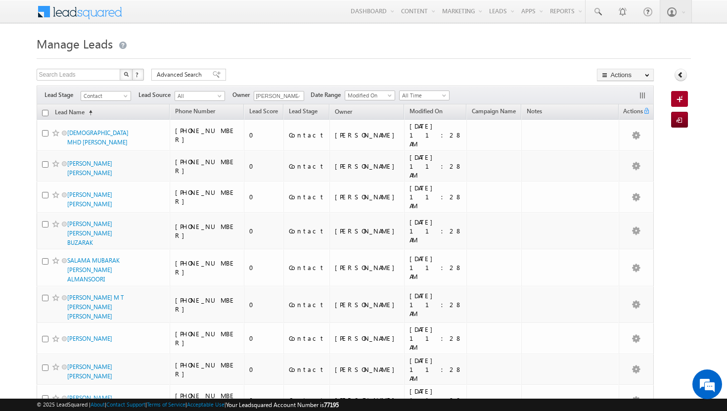
click at [45, 116] on input "checkbox" at bounding box center [45, 113] width 6 height 6
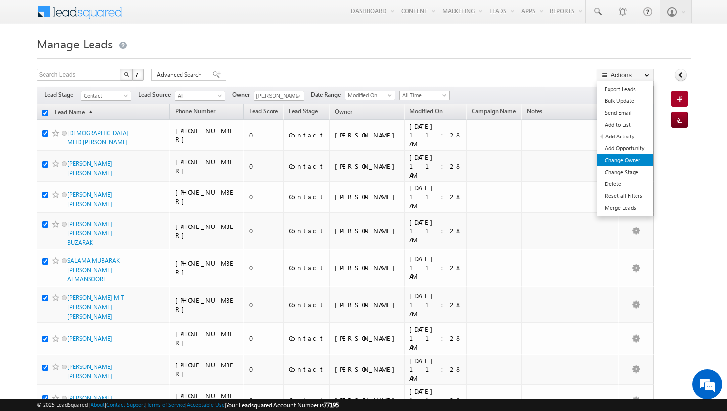
click at [636, 161] on link "Change Owner" at bounding box center [625, 160] width 56 height 12
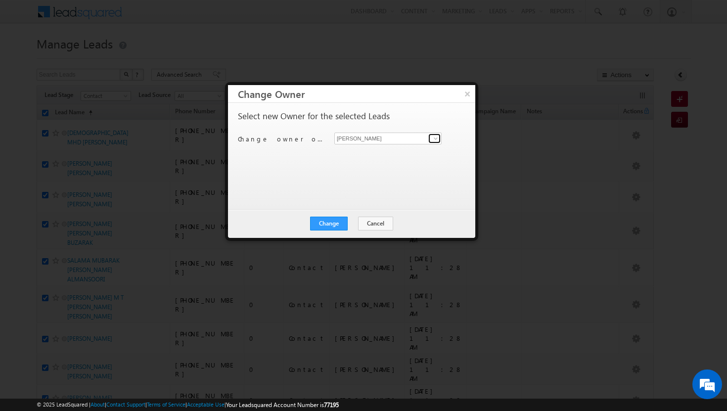
click at [438, 136] on span at bounding box center [436, 138] width 8 height 8
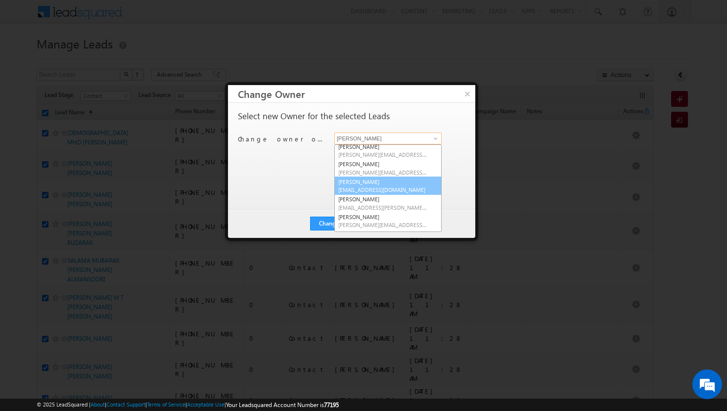
scroll to position [39, 0]
click at [385, 202] on link "Sadia Zahid sadia.zahid@indglobal.ae" at bounding box center [387, 202] width 107 height 19
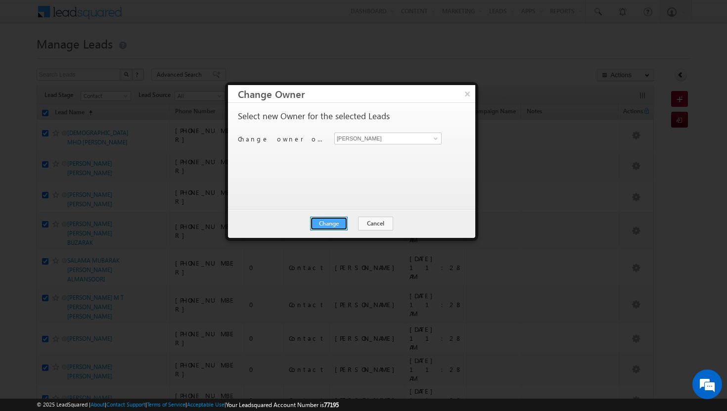
click at [341, 224] on button "Change" at bounding box center [329, 224] width 38 height 14
click at [349, 224] on button "Close" at bounding box center [353, 224] width 32 height 14
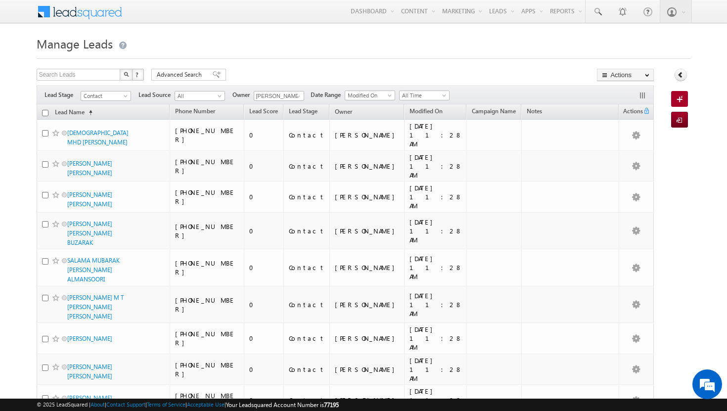
click at [45, 115] on input "checkbox" at bounding box center [45, 113] width 6 height 6
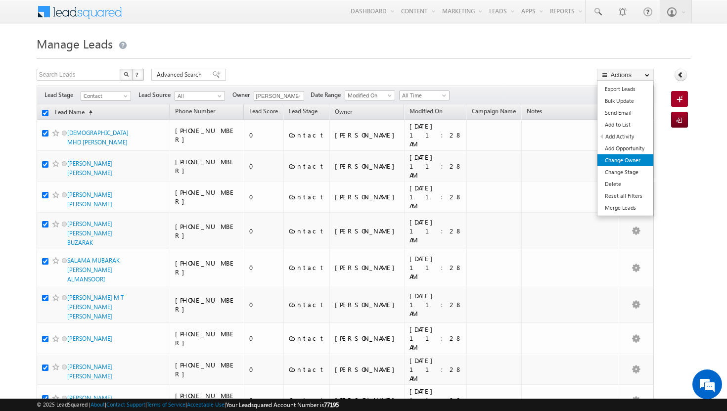
click at [639, 158] on link "Change Owner" at bounding box center [625, 160] width 56 height 12
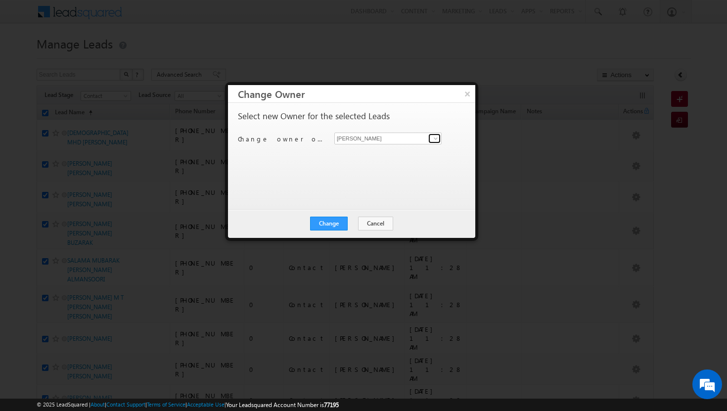
click at [433, 141] on span at bounding box center [436, 138] width 8 height 8
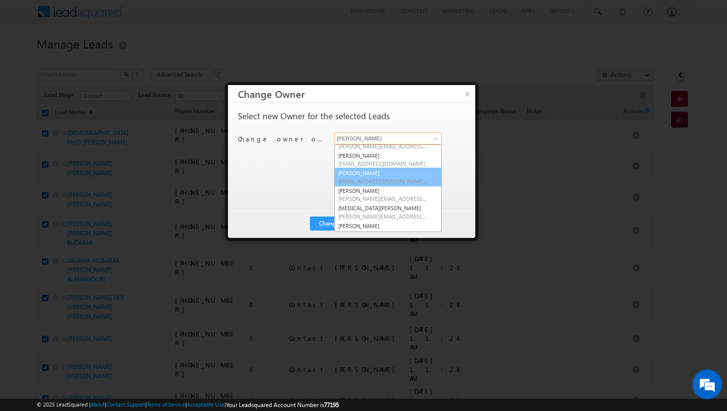
scroll to position [89, 0]
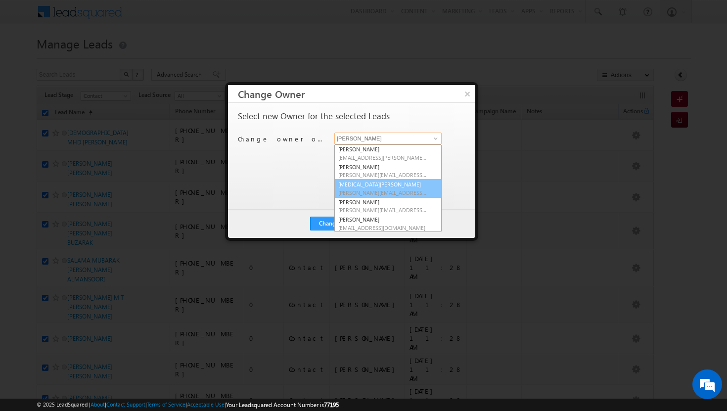
click at [406, 184] on link "syeda bibijan syeda.bibijan@indglobal.ae" at bounding box center [387, 188] width 107 height 19
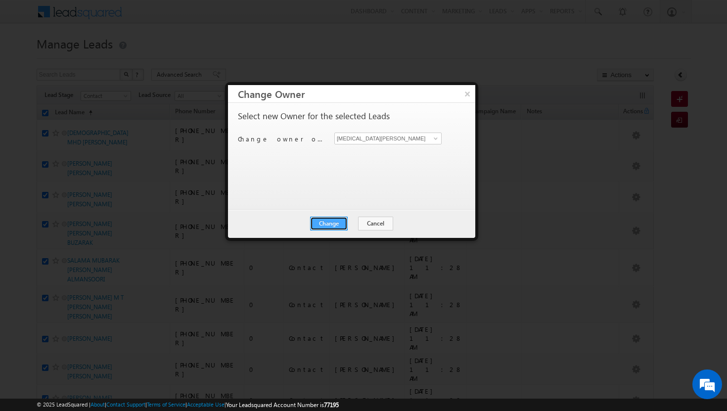
click at [327, 219] on button "Change" at bounding box center [329, 224] width 38 height 14
click at [345, 223] on button "Close" at bounding box center [353, 224] width 32 height 14
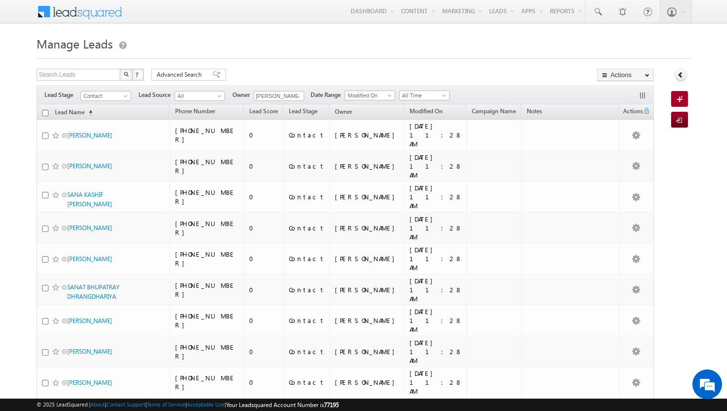
click at [45, 114] on input "checkbox" at bounding box center [45, 113] width 6 height 6
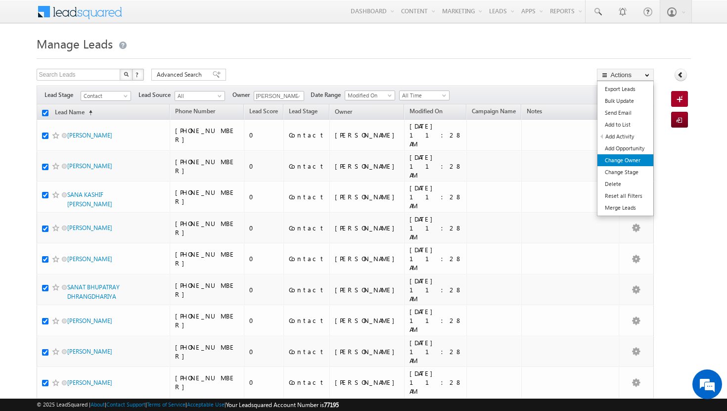
click at [635, 165] on link "Change Owner" at bounding box center [625, 160] width 56 height 12
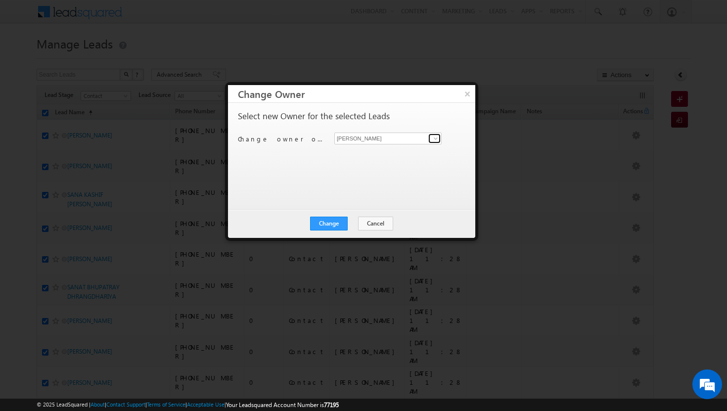
click at [438, 140] on span at bounding box center [436, 138] width 8 height 8
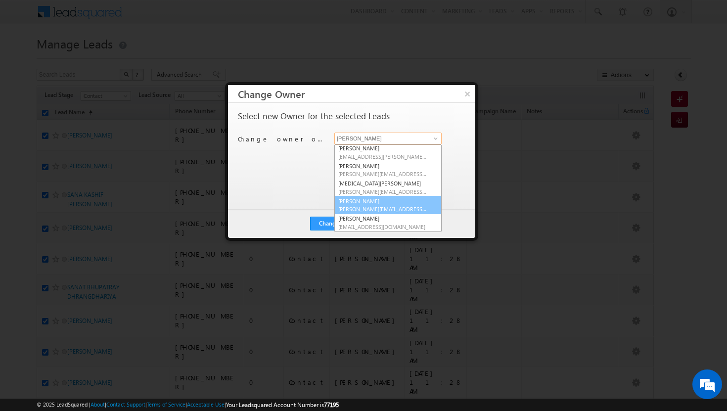
click at [367, 199] on link "ujwal kumar ujwal.kumar@indglobal.ae" at bounding box center [387, 205] width 107 height 19
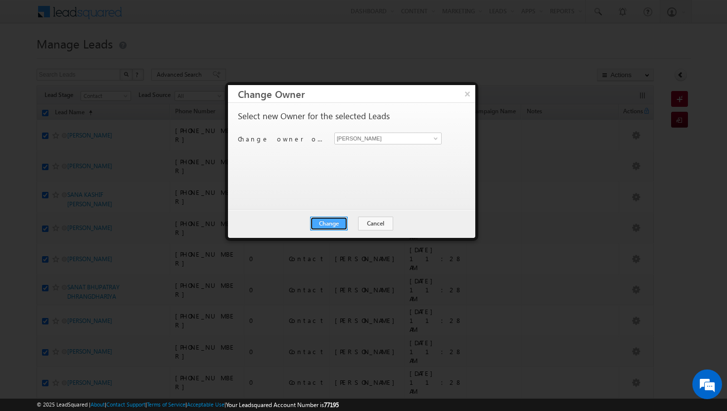
click at [329, 223] on button "Change" at bounding box center [329, 224] width 38 height 14
click at [349, 222] on button "Close" at bounding box center [353, 224] width 32 height 14
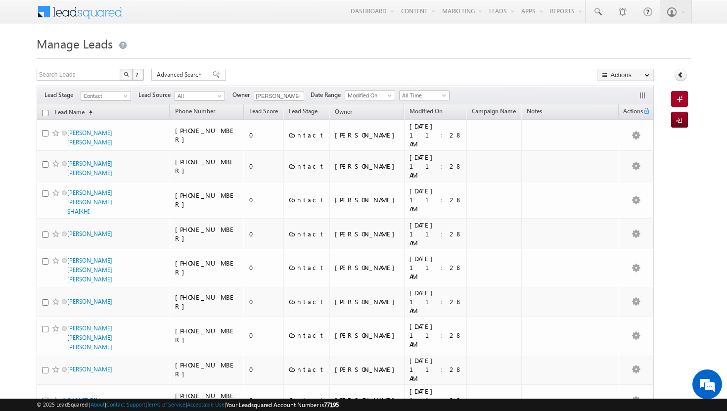
click at [46, 112] on input "checkbox" at bounding box center [45, 113] width 6 height 6
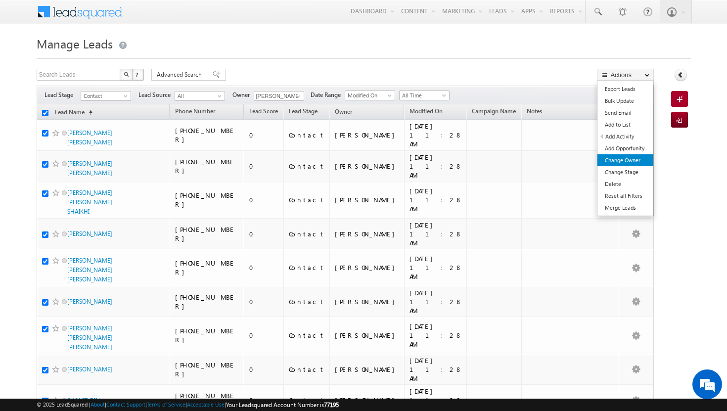
click at [636, 165] on link "Change Owner" at bounding box center [625, 160] width 56 height 12
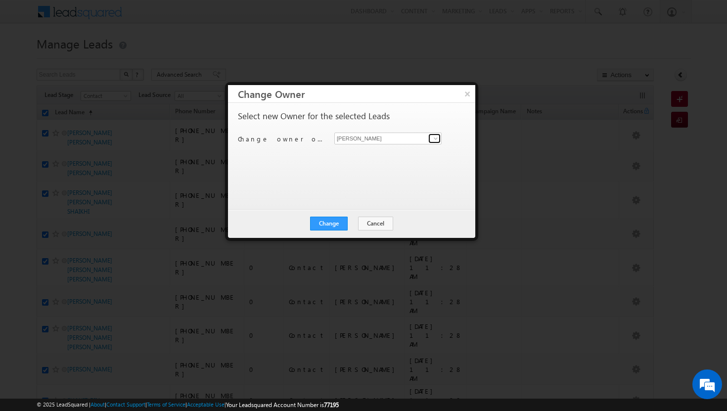
click at [439, 139] on span at bounding box center [436, 138] width 8 height 8
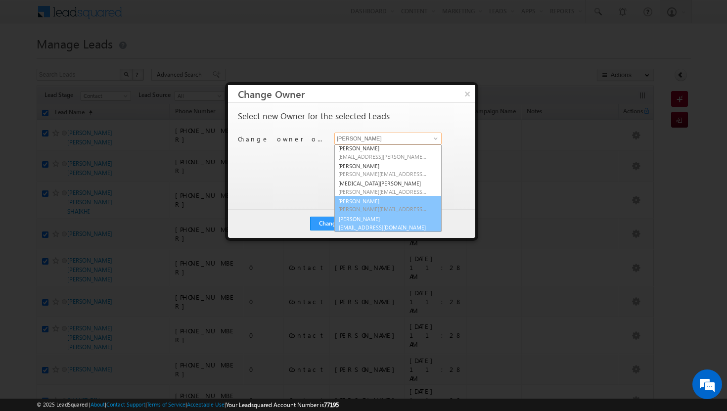
scroll to position [89, 0]
click at [392, 220] on link "vikram kumar vikram.kumar@indglobal.ae" at bounding box center [387, 222] width 107 height 19
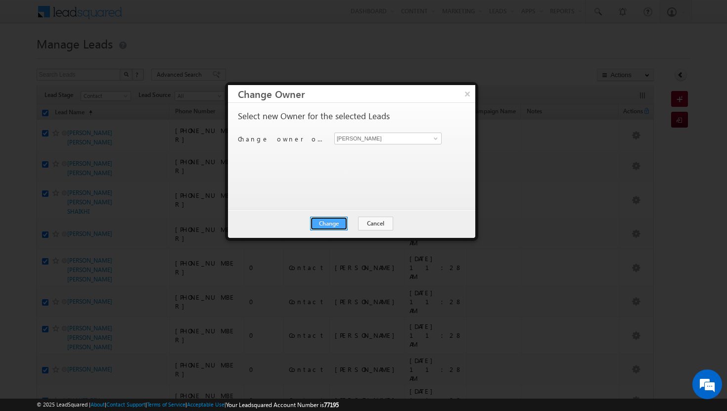
click at [335, 221] on button "Change" at bounding box center [329, 224] width 38 height 14
click at [349, 225] on button "Close" at bounding box center [353, 224] width 32 height 14
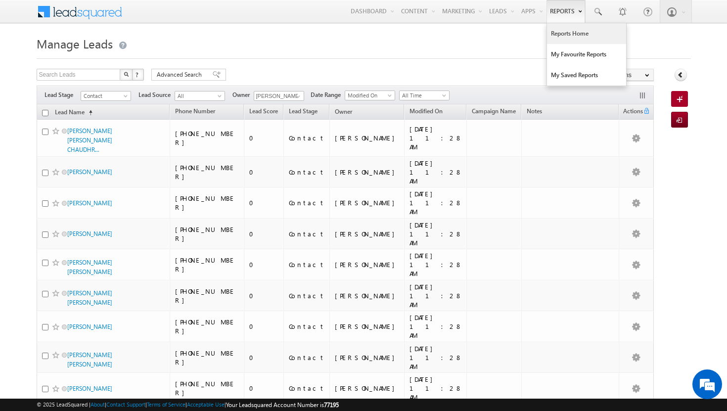
click at [567, 33] on link "Reports Home" at bounding box center [586, 33] width 79 height 21
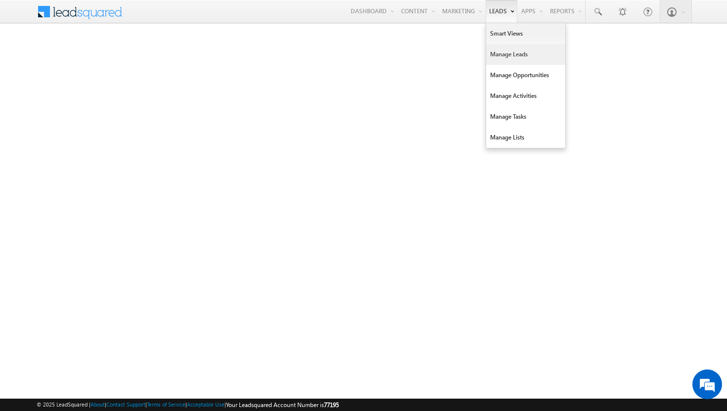
click at [508, 51] on link "Manage Leads" at bounding box center [525, 54] width 79 height 21
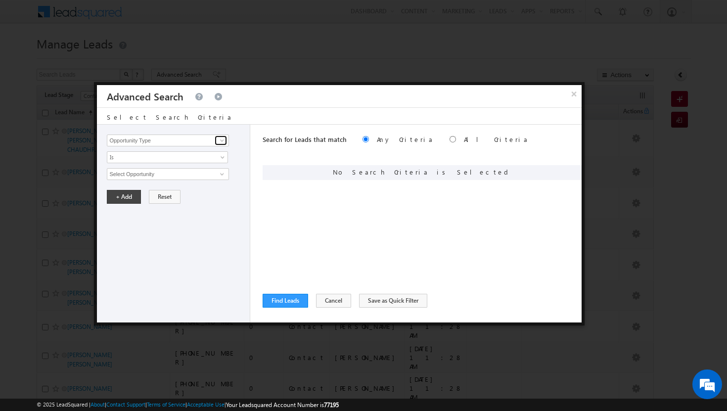
click at [224, 137] on span at bounding box center [222, 140] width 8 height 8
click at [188, 181] on link "Modified On" at bounding box center [168, 181] width 122 height 11
type input "Modified On"
click at [223, 172] on span at bounding box center [224, 176] width 8 height 8
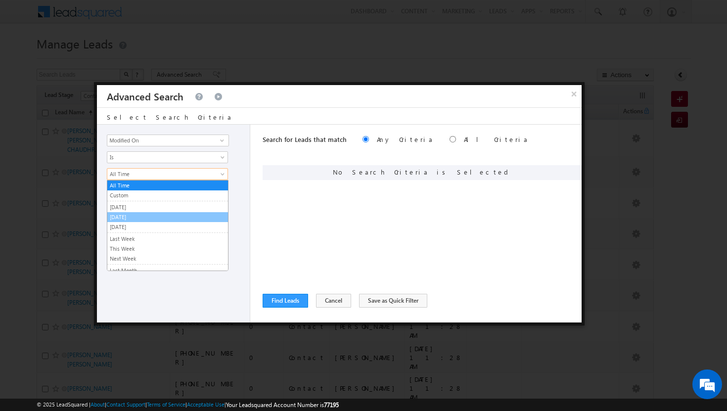
click at [170, 213] on link "[DATE]" at bounding box center [167, 217] width 121 height 9
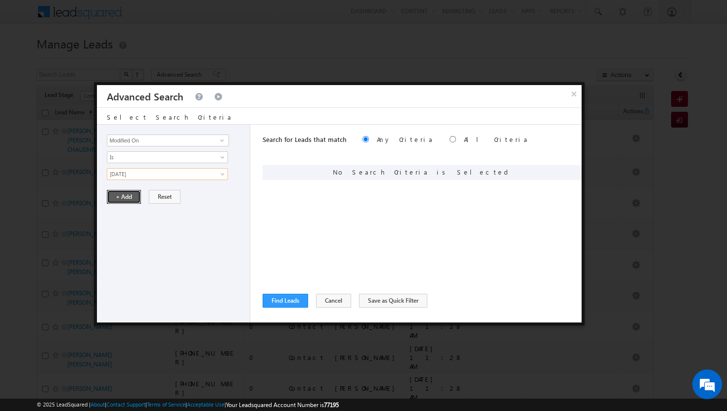
click at [131, 195] on button "+ Add" at bounding box center [124, 197] width 34 height 14
click at [217, 143] on link at bounding box center [221, 140] width 12 height 10
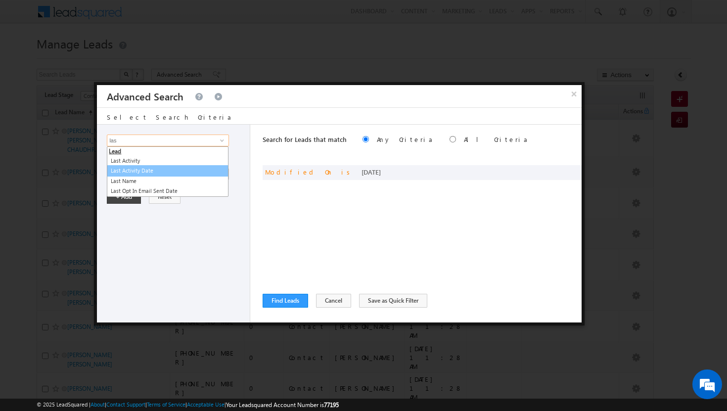
click at [118, 170] on link "Last Activity Date" at bounding box center [168, 170] width 122 height 11
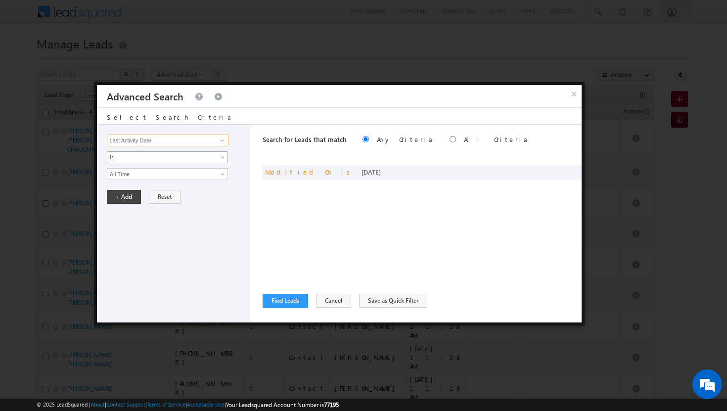
type input "Last Activity Date"
click at [149, 156] on span "Is" at bounding box center [160, 157] width 107 height 9
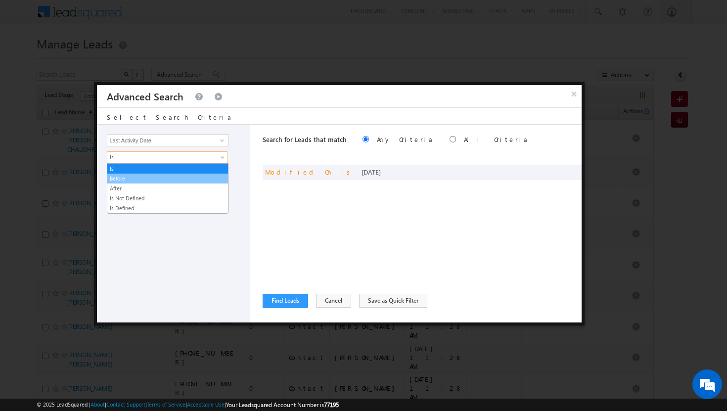
click at [142, 176] on link "Before" at bounding box center [167, 178] width 121 height 9
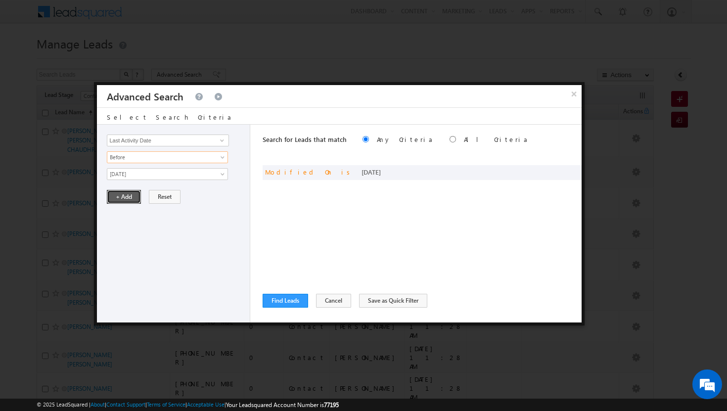
click at [133, 193] on button "+ Add" at bounding box center [124, 197] width 34 height 14
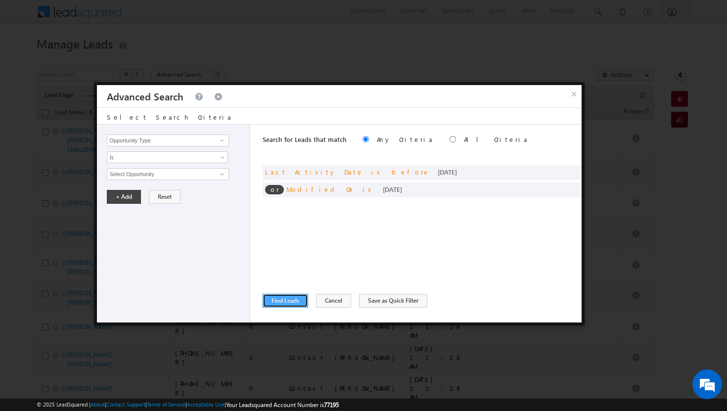
click at [292, 303] on button "Find Leads" at bounding box center [285, 301] width 45 height 14
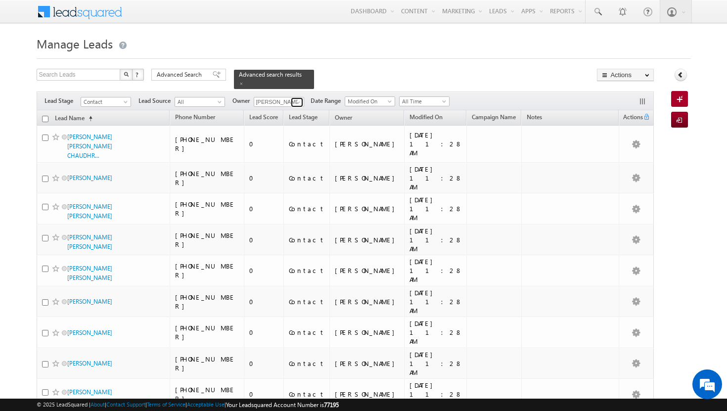
click at [299, 98] on span at bounding box center [298, 102] width 8 height 8
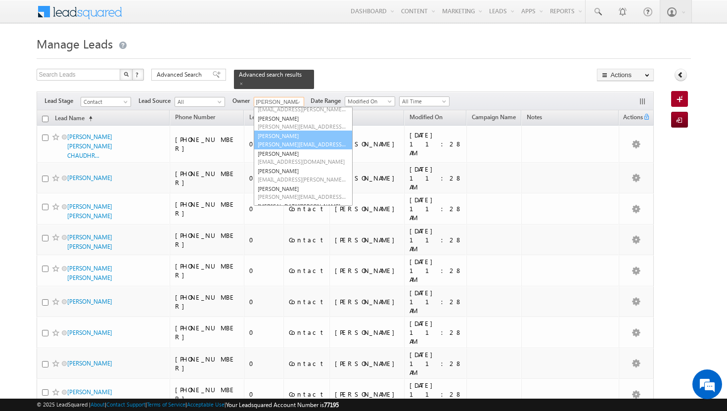
scroll to position [57, 0]
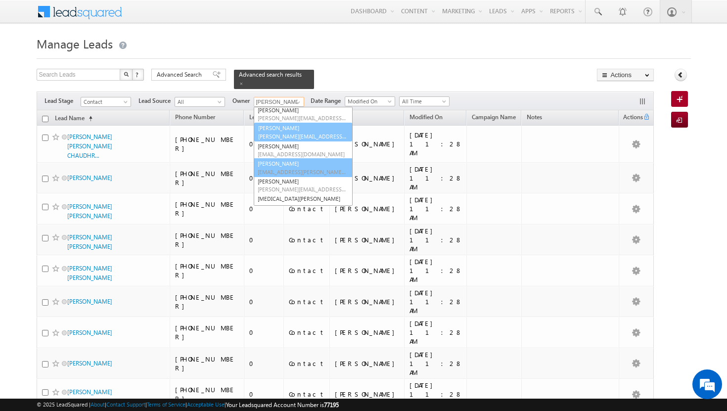
click at [282, 168] on span "[EMAIL_ADDRESS][PERSON_NAME][DOMAIN_NAME]" at bounding box center [302, 171] width 89 height 7
type input "[PERSON_NAME]"
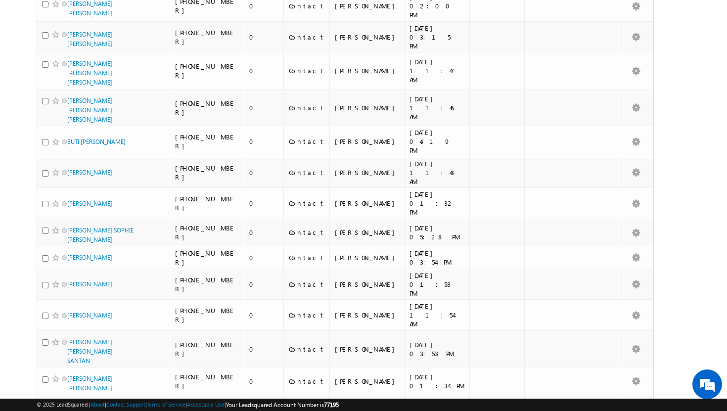
scroll to position [2341, 0]
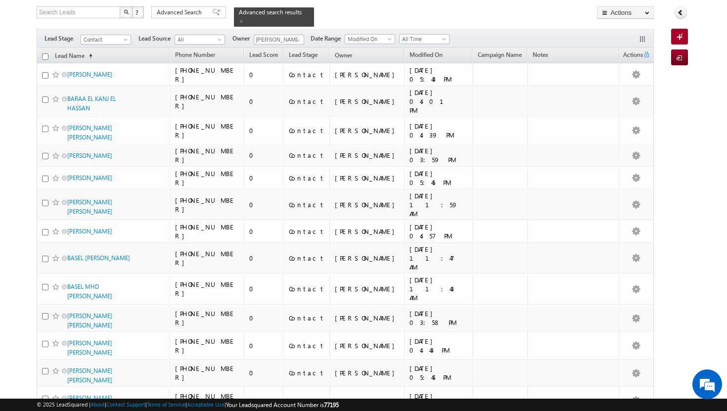
scroll to position [0, 0]
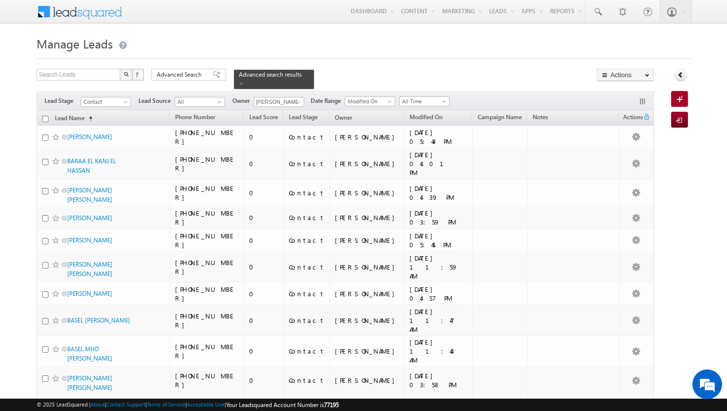
click at [45, 116] on input "checkbox" at bounding box center [45, 119] width 6 height 6
checkbox input "true"
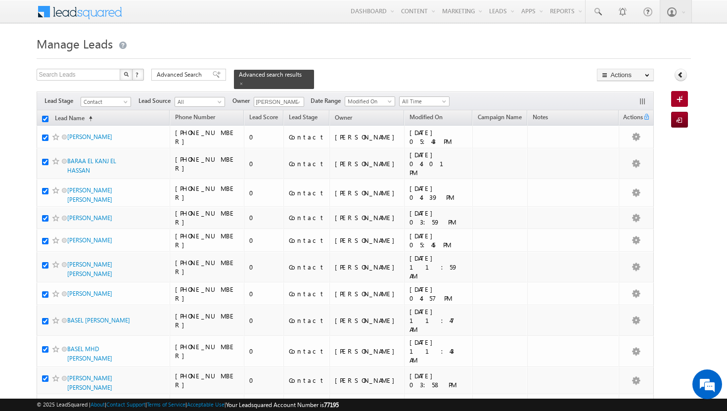
checkbox input "true"
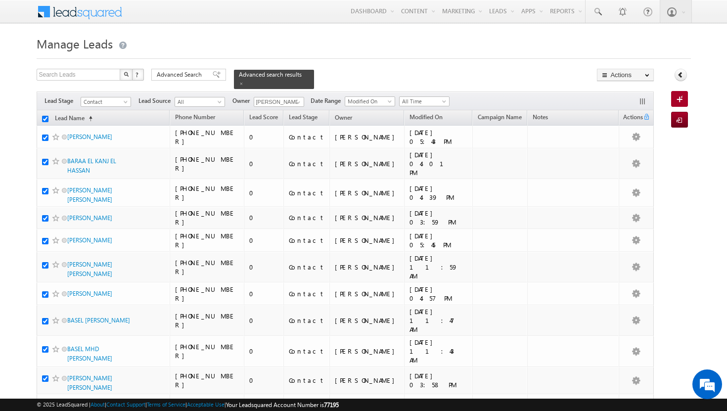
checkbox input "true"
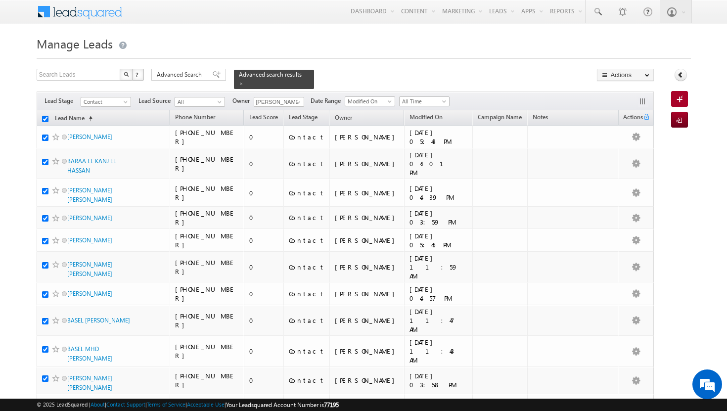
checkbox input "true"
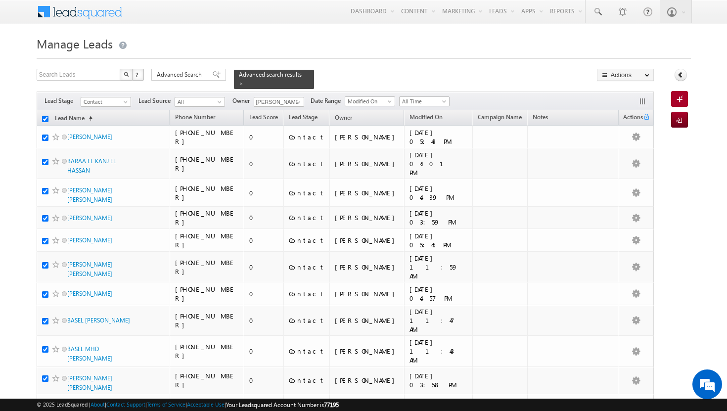
checkbox input "true"
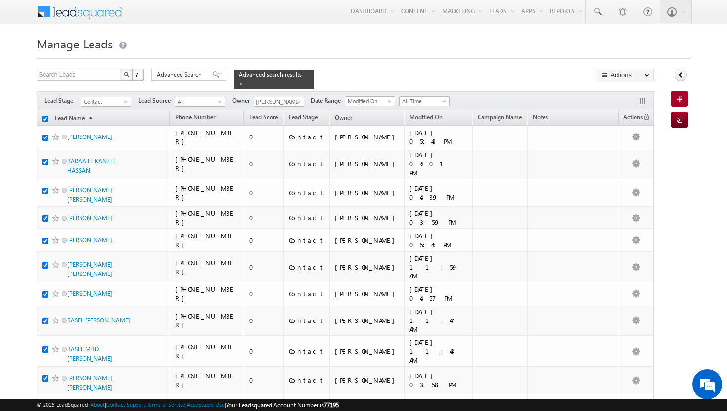
checkbox input "true"
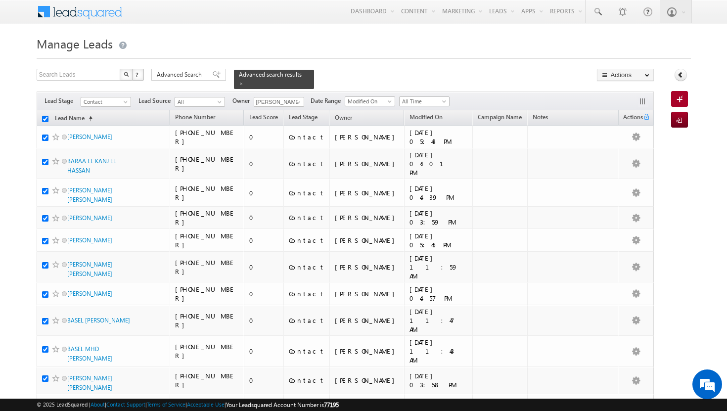
checkbox input "true"
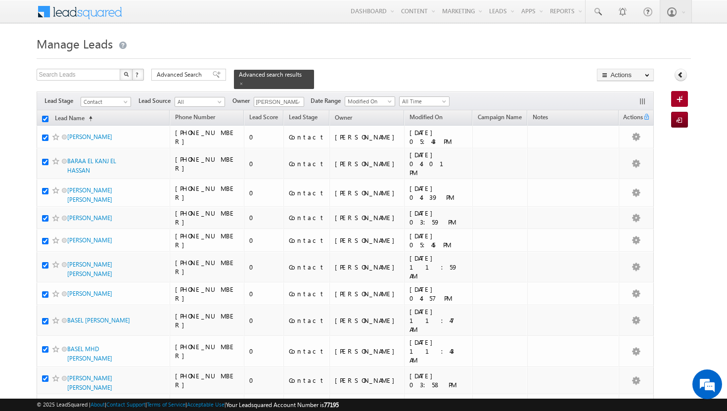
checkbox input "true"
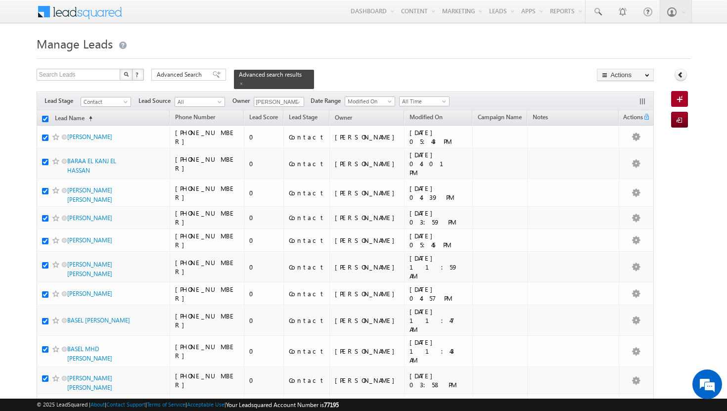
checkbox input "true"
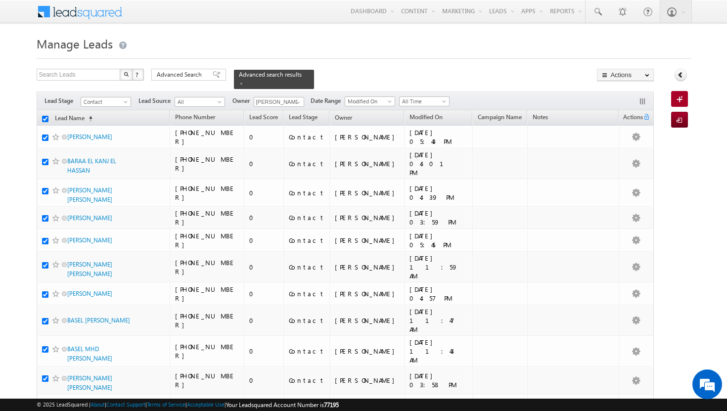
checkbox input "true"
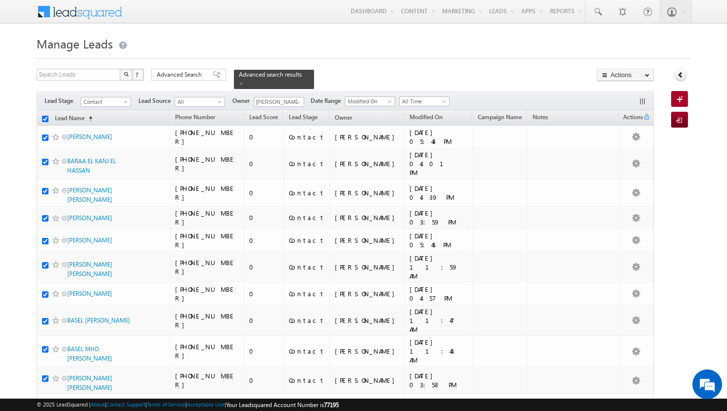
checkbox input "true"
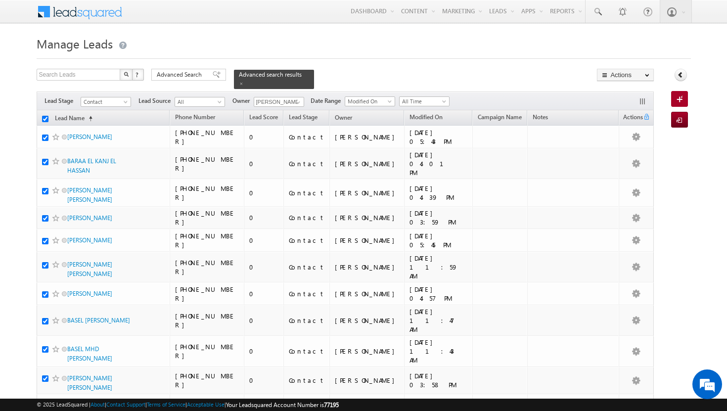
checkbox input "true"
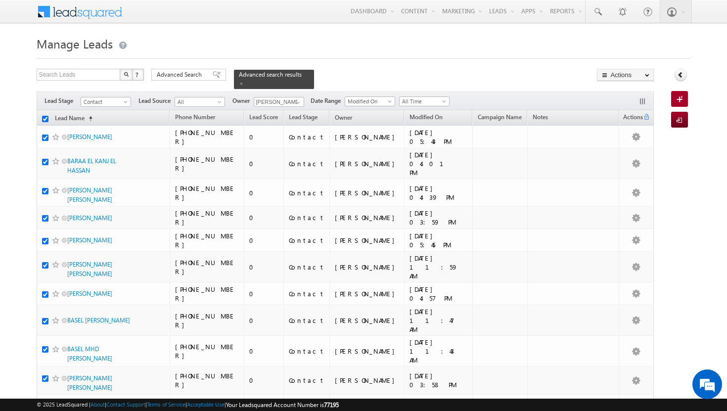
checkbox input "true"
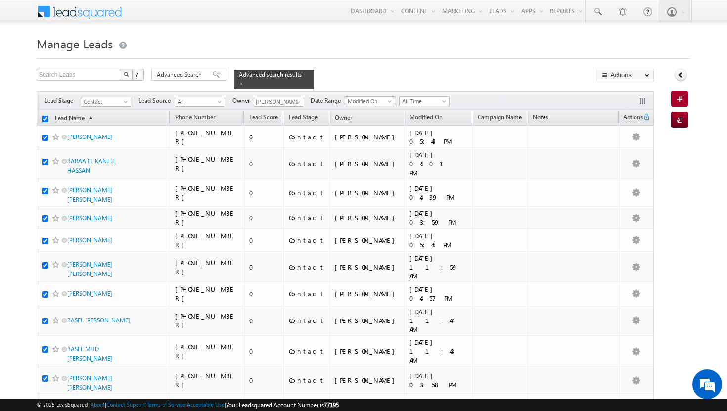
checkbox input "true"
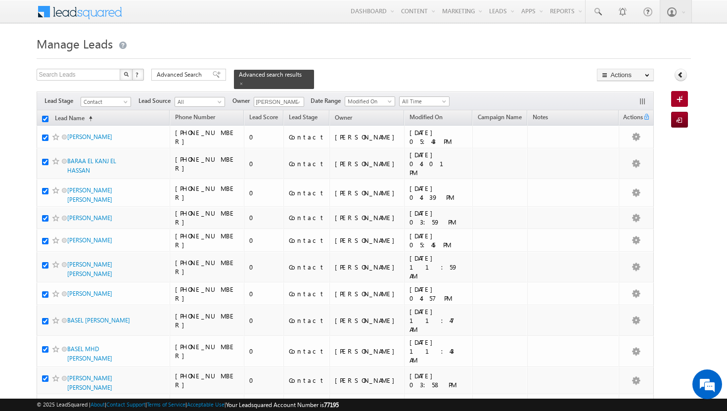
checkbox input "true"
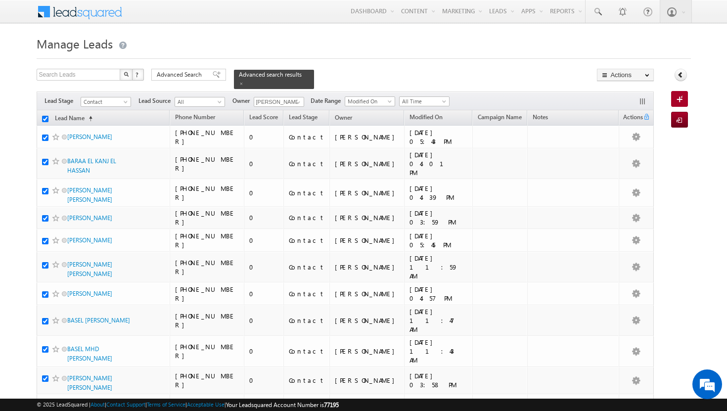
checkbox input "true"
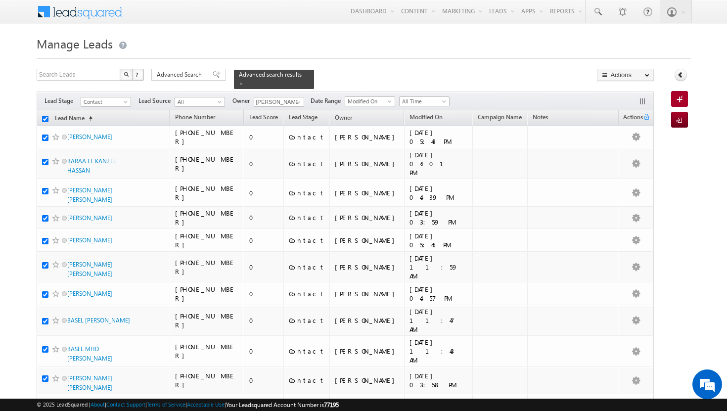
checkbox input "true"
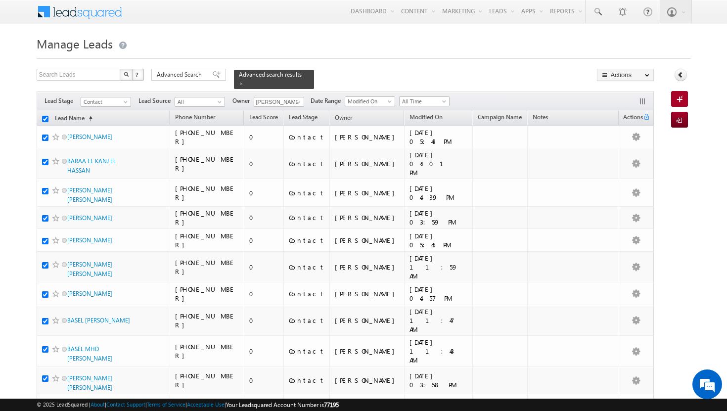
checkbox input "true"
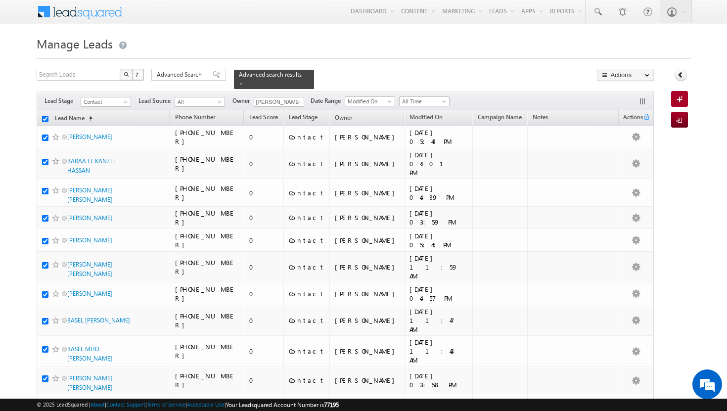
checkbox input "true"
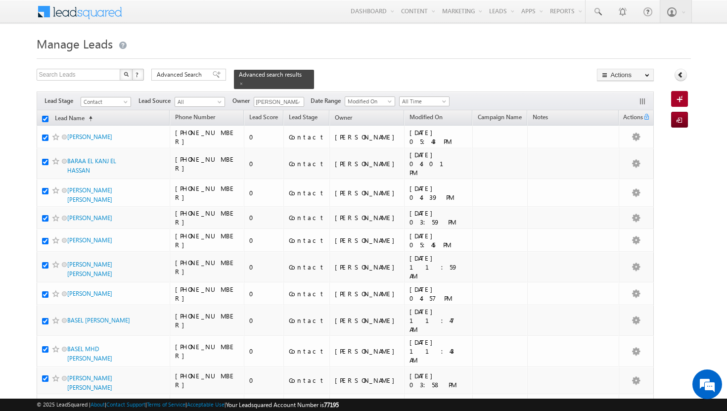
checkbox input "true"
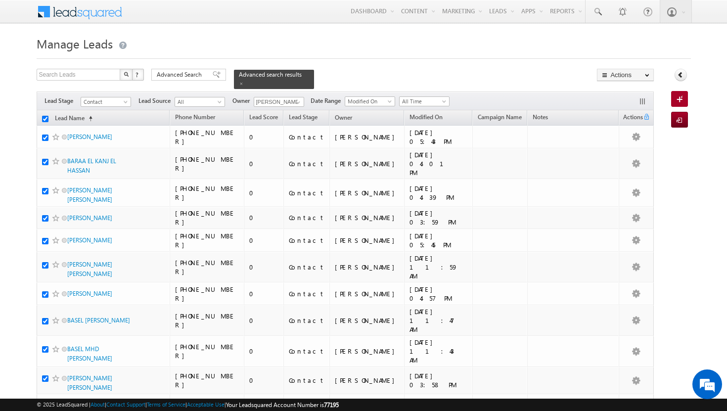
checkbox input "true"
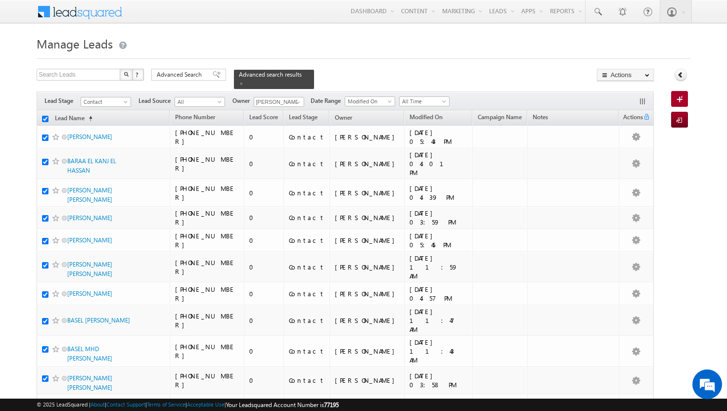
checkbox input "true"
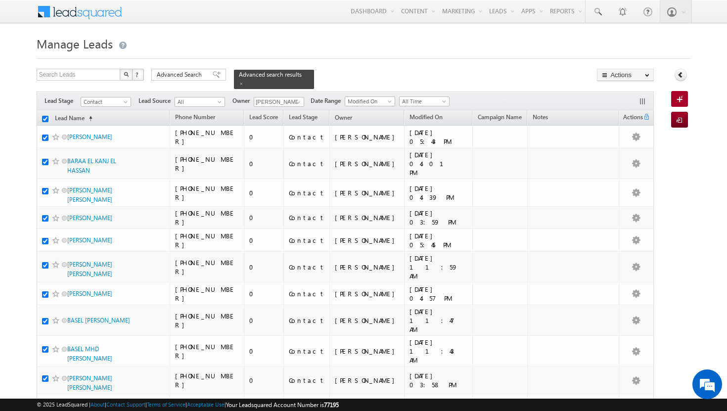
checkbox input "true"
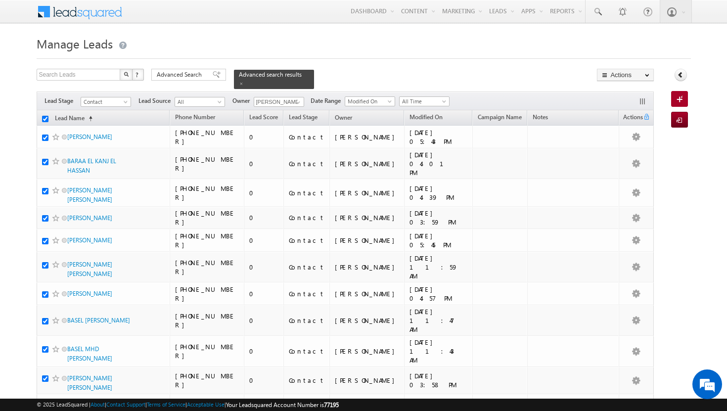
checkbox input "true"
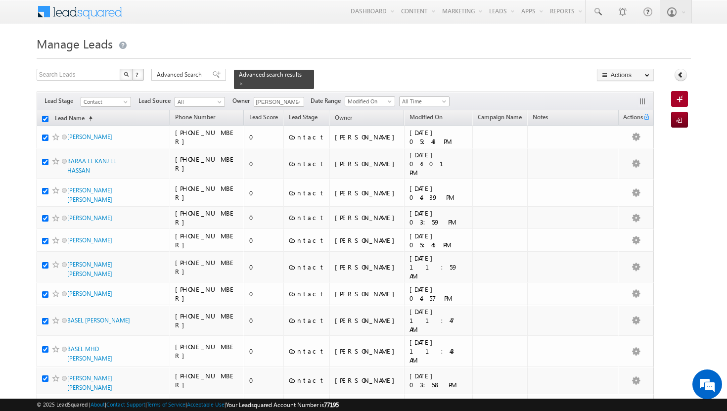
checkbox input "true"
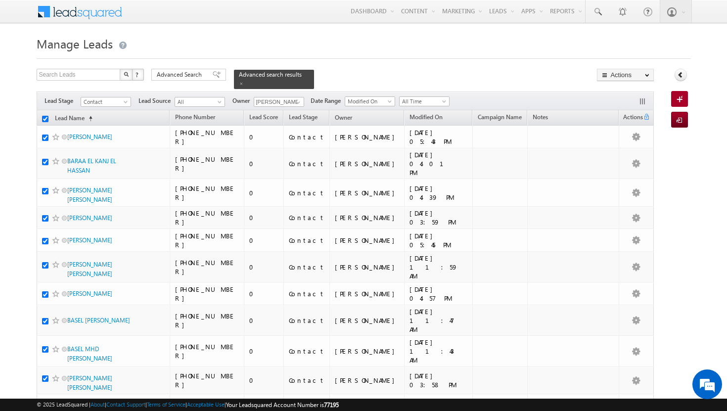
checkbox input "true"
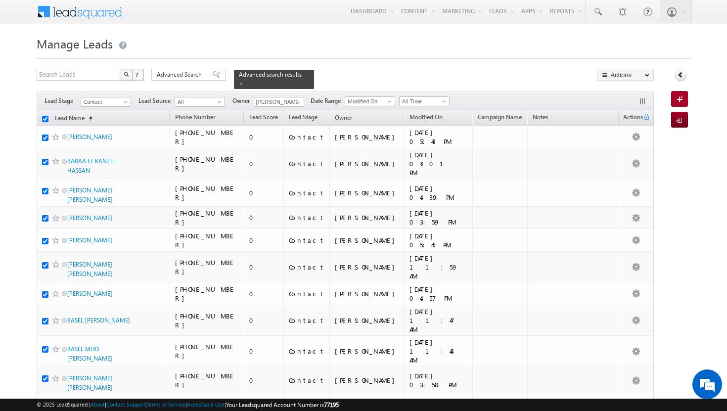
checkbox input "true"
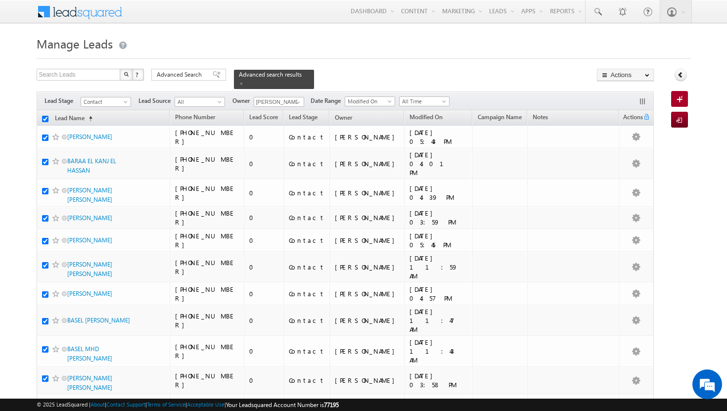
checkbox input "true"
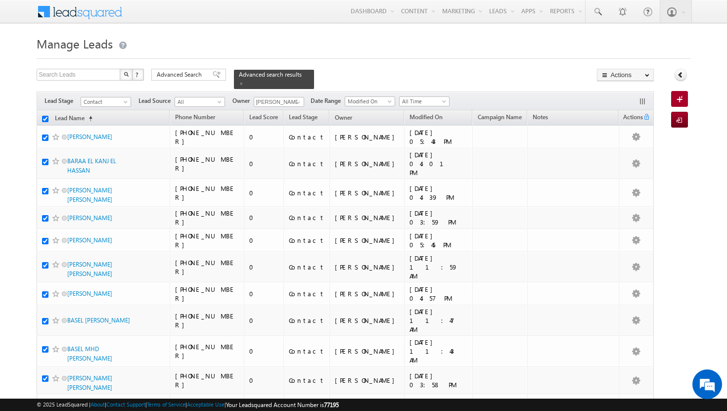
checkbox input "true"
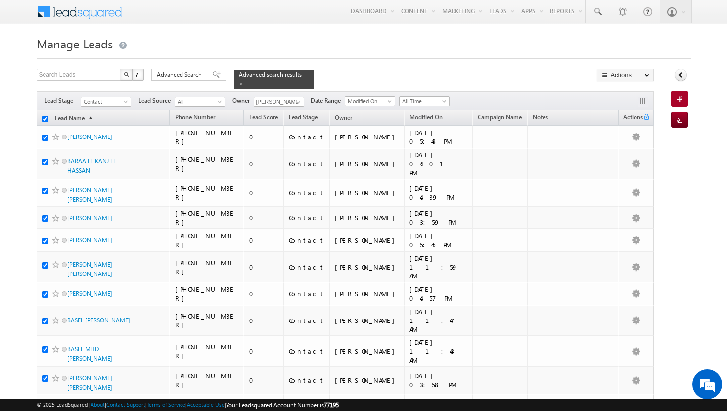
checkbox input "true"
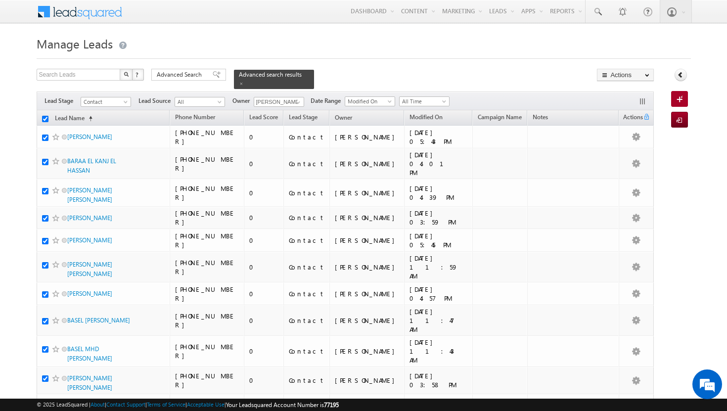
checkbox input "true"
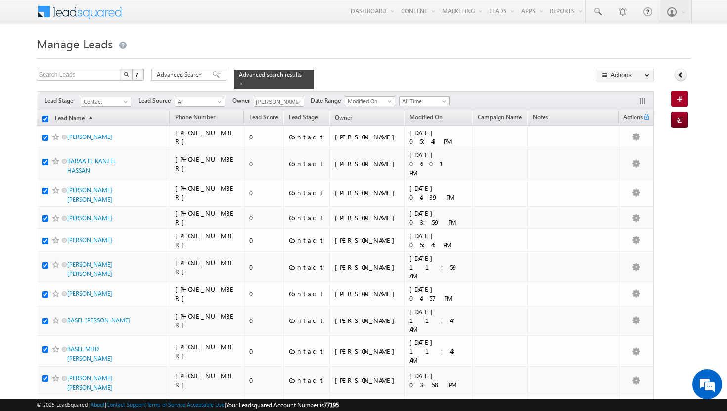
checkbox input "true"
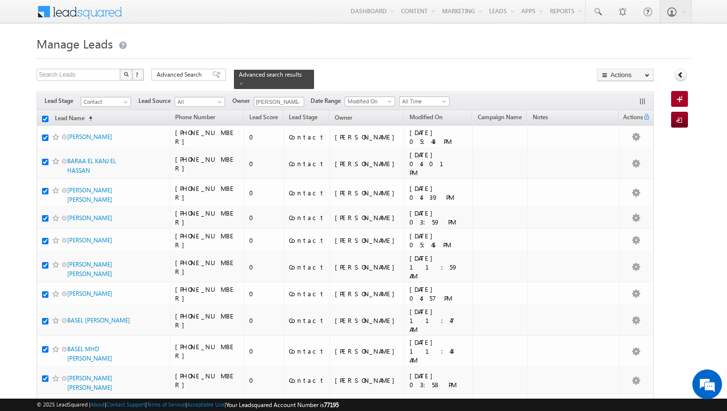
checkbox input "true"
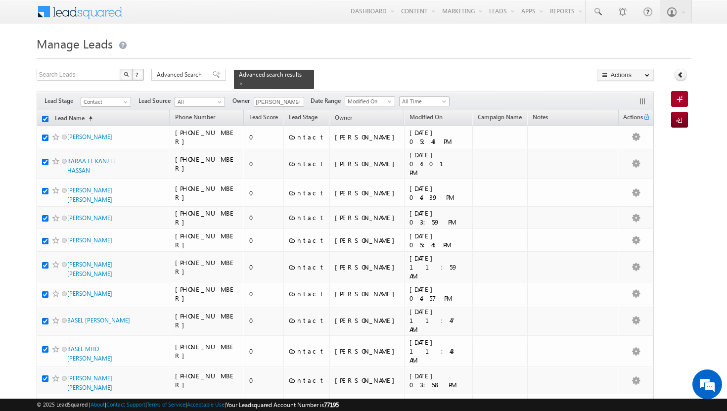
checkbox input "true"
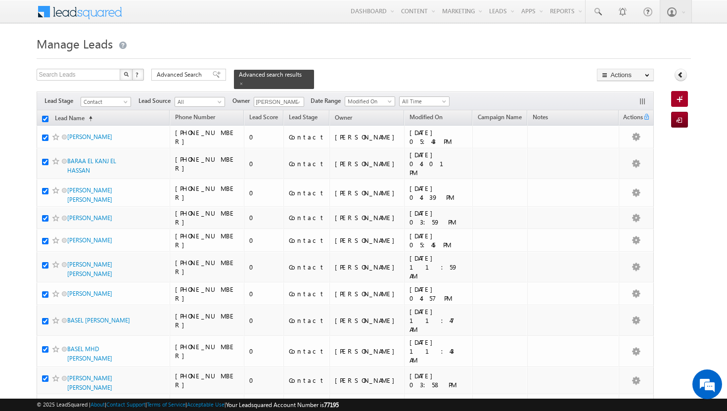
checkbox input "true"
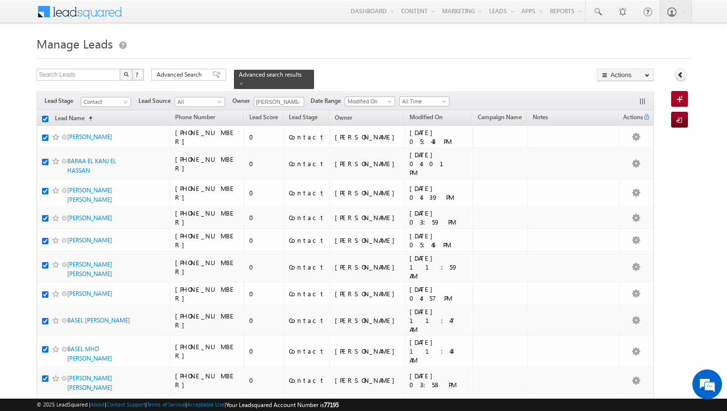
checkbox input "true"
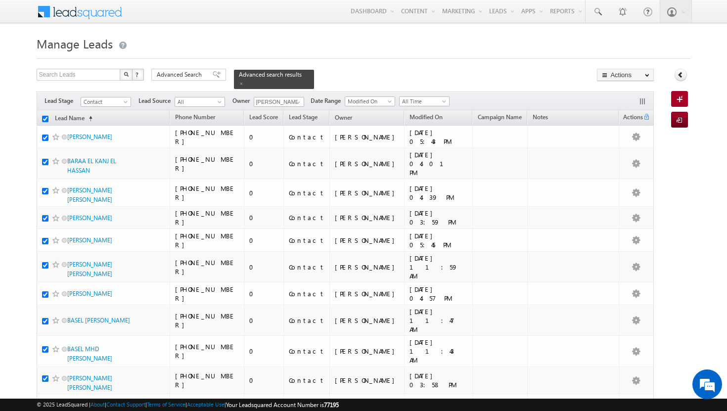
checkbox input "true"
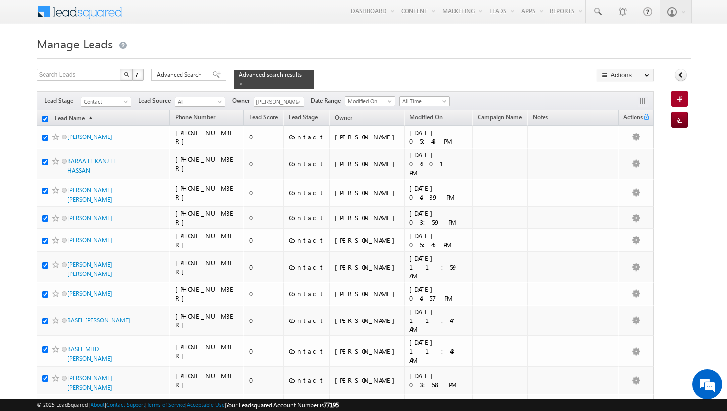
checkbox input "true"
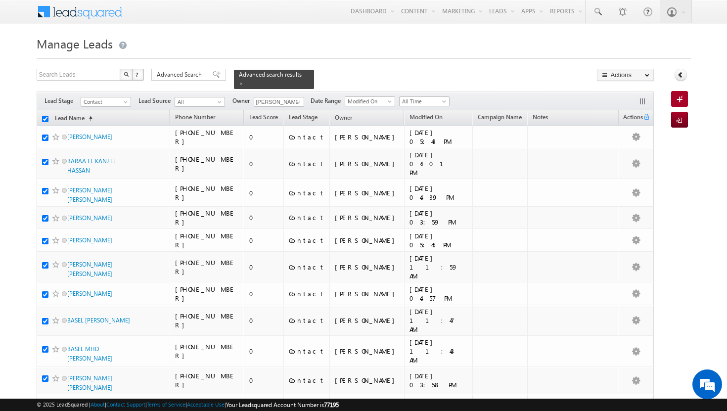
checkbox input "true"
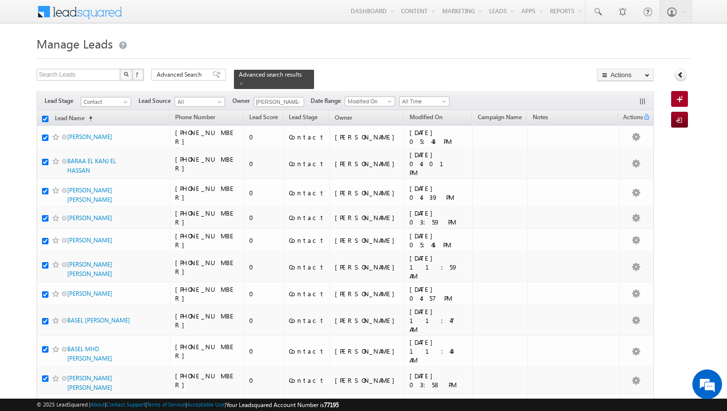
checkbox input "true"
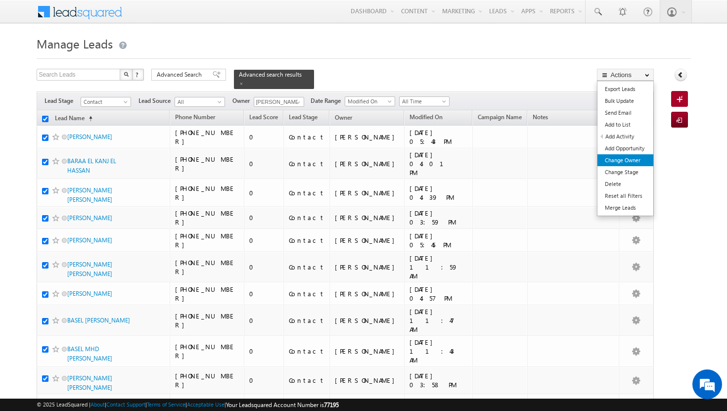
click at [626, 161] on link "Change Owner" at bounding box center [625, 160] width 56 height 12
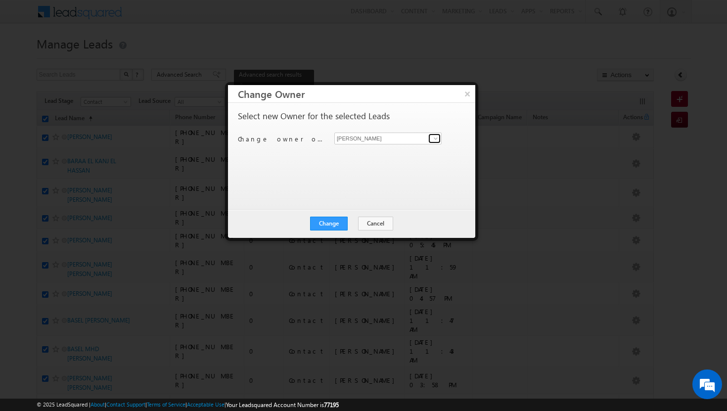
click at [432, 137] on span at bounding box center [436, 138] width 8 height 8
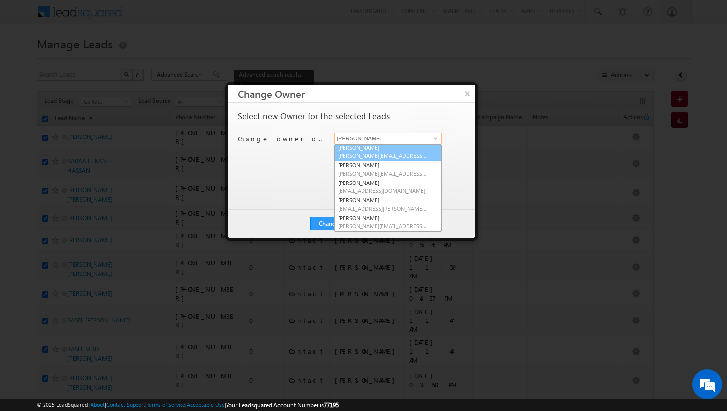
scroll to position [49, 0]
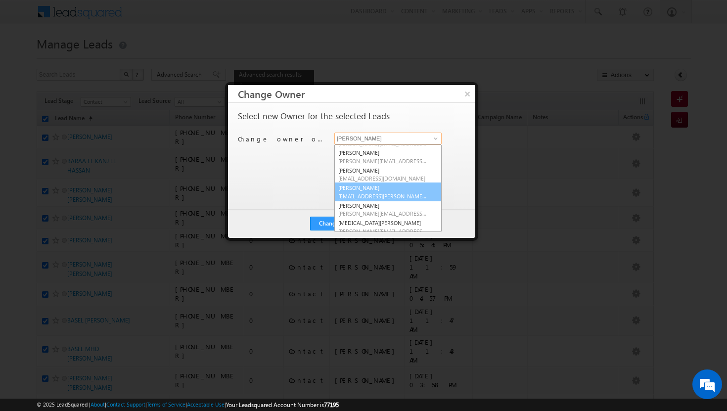
click at [393, 194] on span "[EMAIL_ADDRESS][PERSON_NAME][DOMAIN_NAME]" at bounding box center [382, 195] width 89 height 7
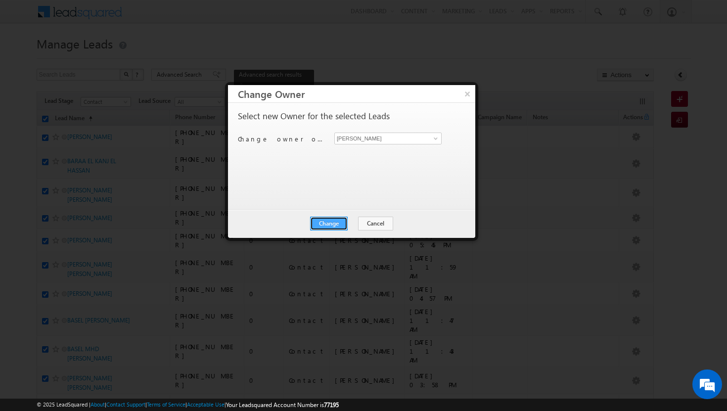
click at [329, 227] on button "Change" at bounding box center [329, 224] width 38 height 14
click at [353, 219] on button "Close" at bounding box center [353, 224] width 32 height 14
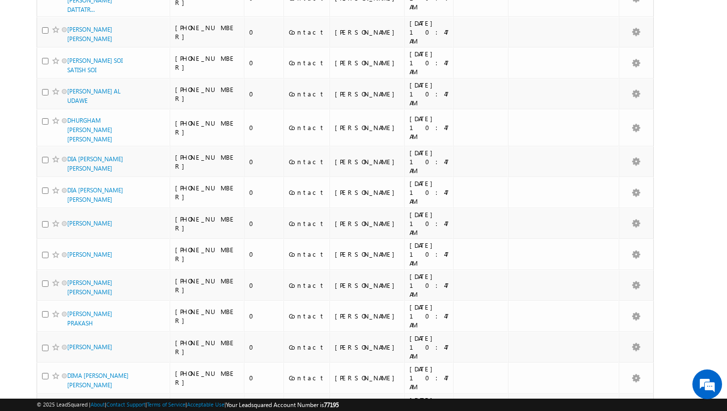
scroll to position [4992, 0]
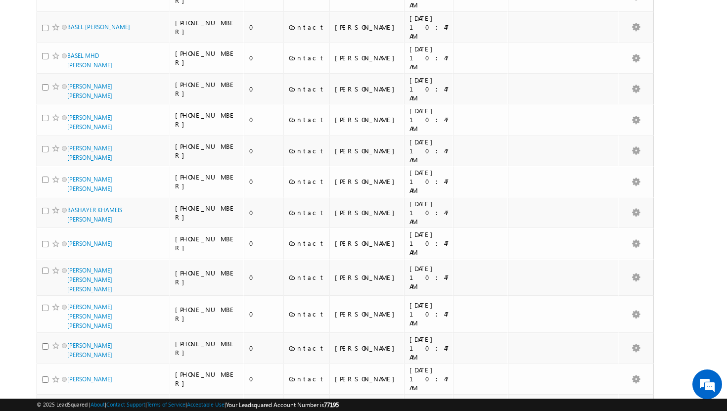
scroll to position [0, 0]
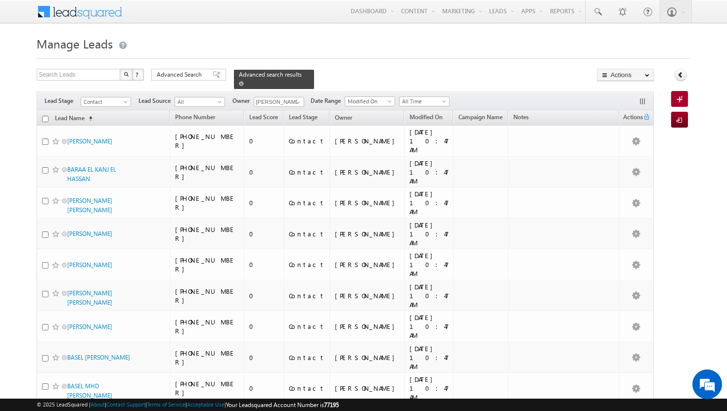
click at [244, 81] on span at bounding box center [241, 83] width 5 height 5
